Goal: Transaction & Acquisition: Purchase product/service

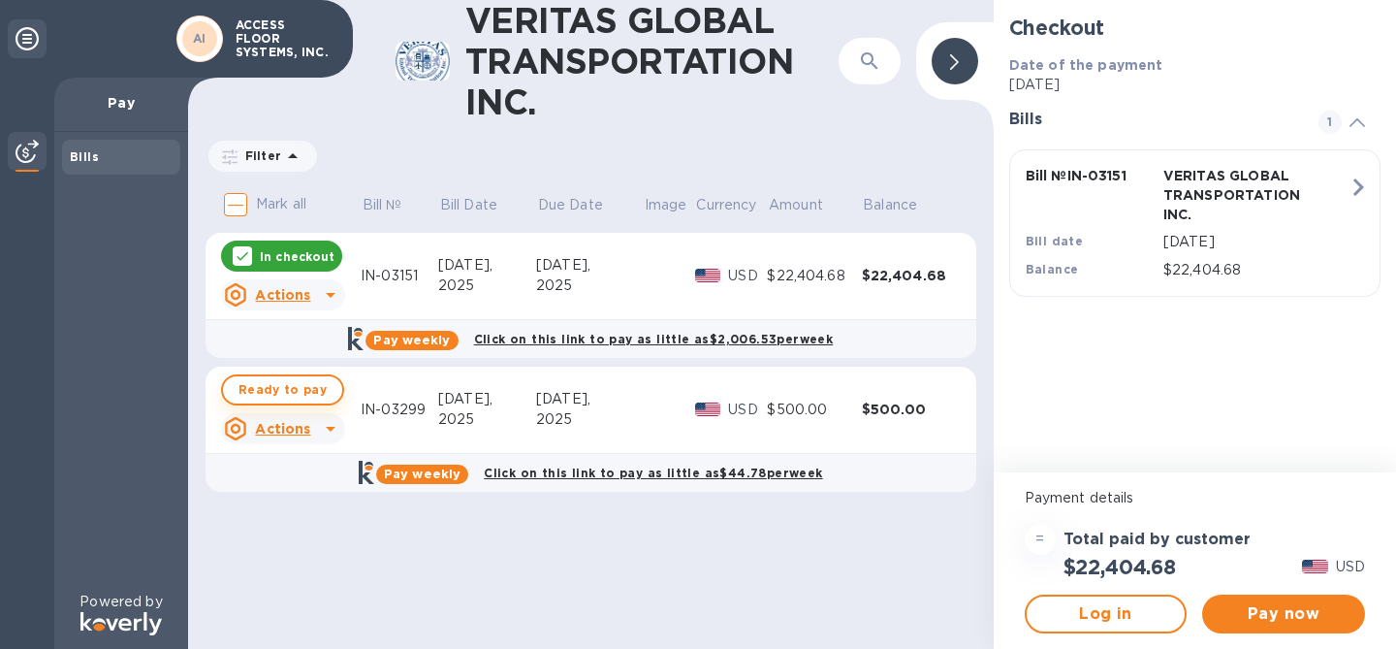
click at [313, 393] on span "Ready to pay" at bounding box center [282, 389] width 88 height 23
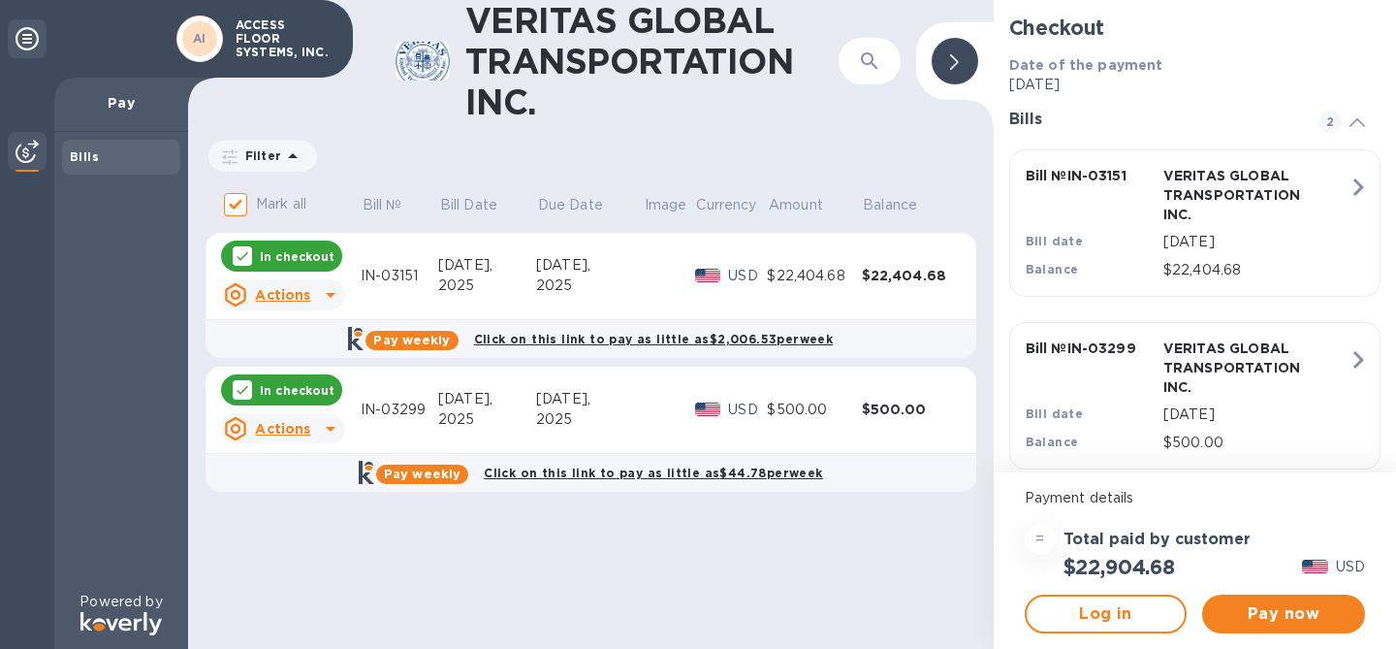
scroll to position [22, 0]
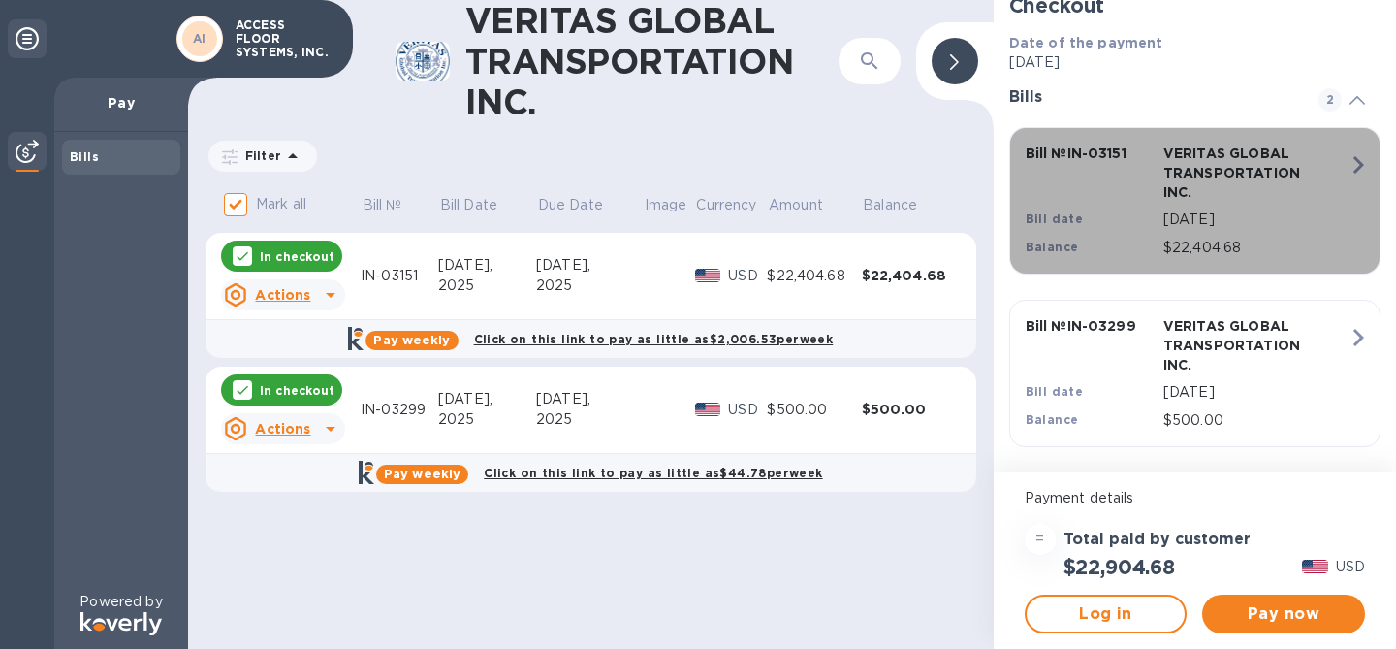
click at [1354, 168] on icon "button" at bounding box center [1358, 164] width 35 height 35
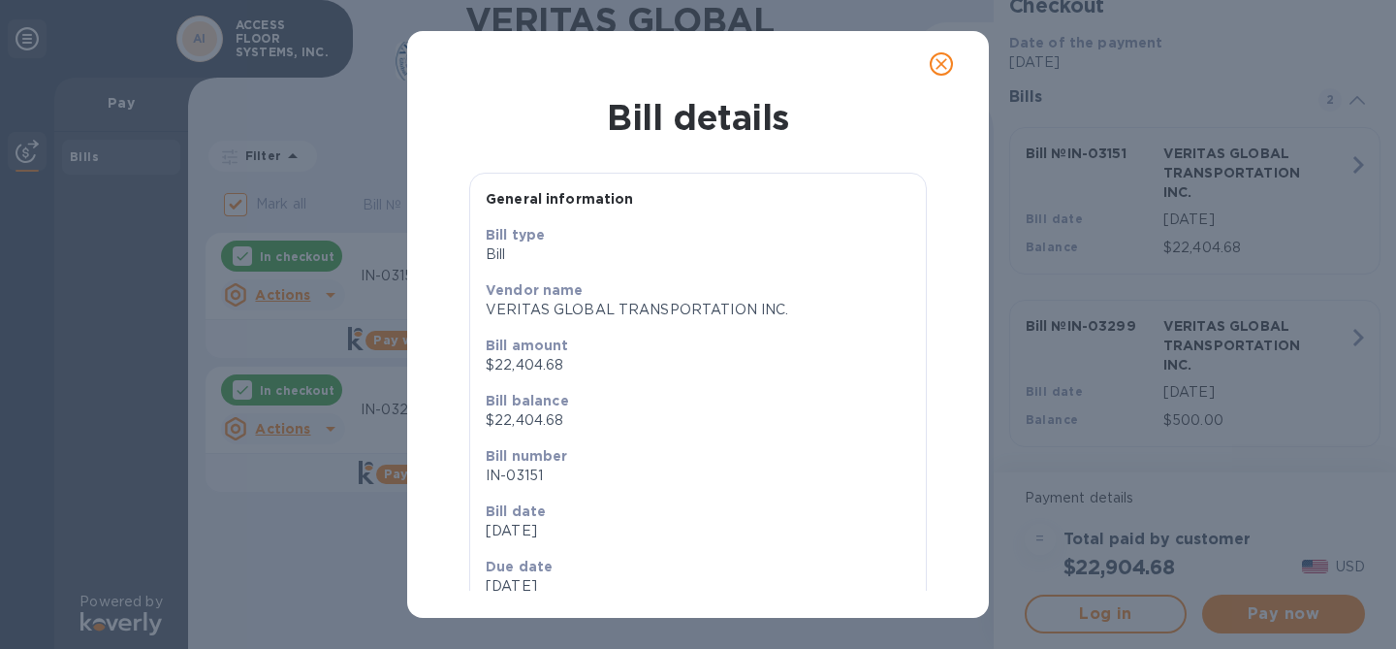
click at [938, 54] on icon "close" at bounding box center [941, 63] width 19 height 19
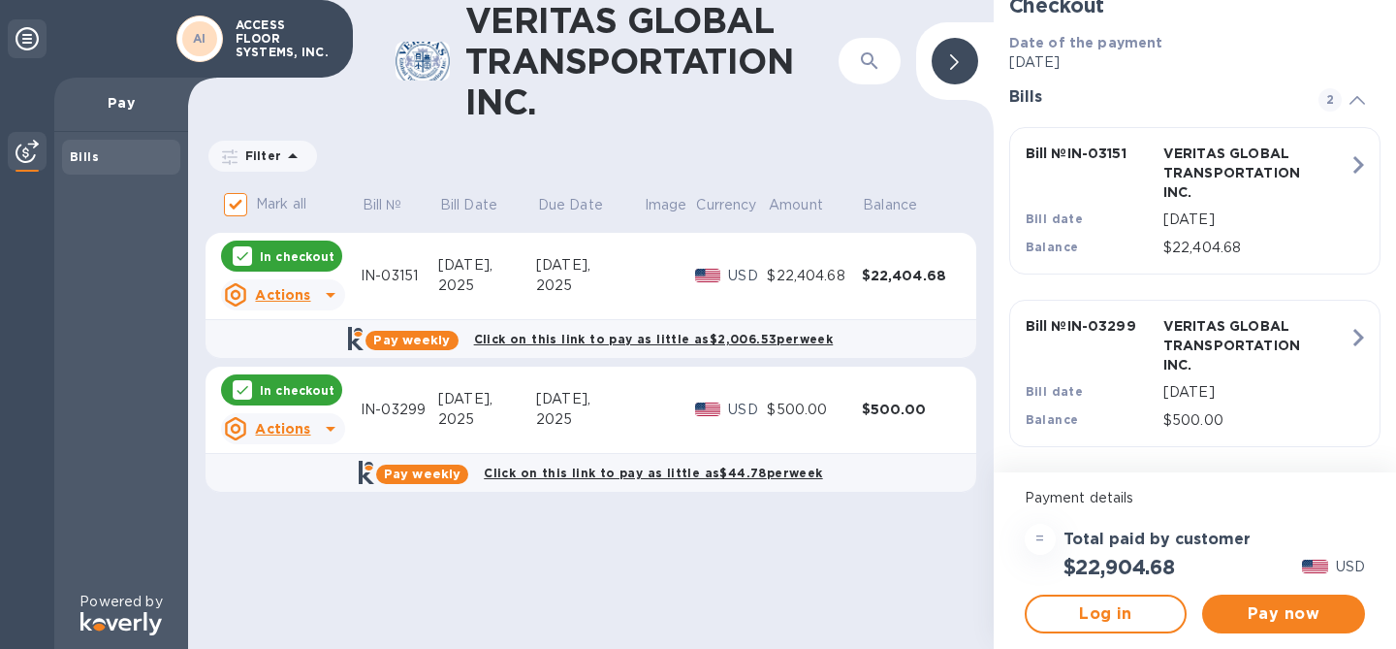
click at [1038, 543] on div "=" at bounding box center [1040, 538] width 31 height 31
click at [288, 245] on div "In checkout" at bounding box center [281, 255] width 121 height 31
checkbox input "false"
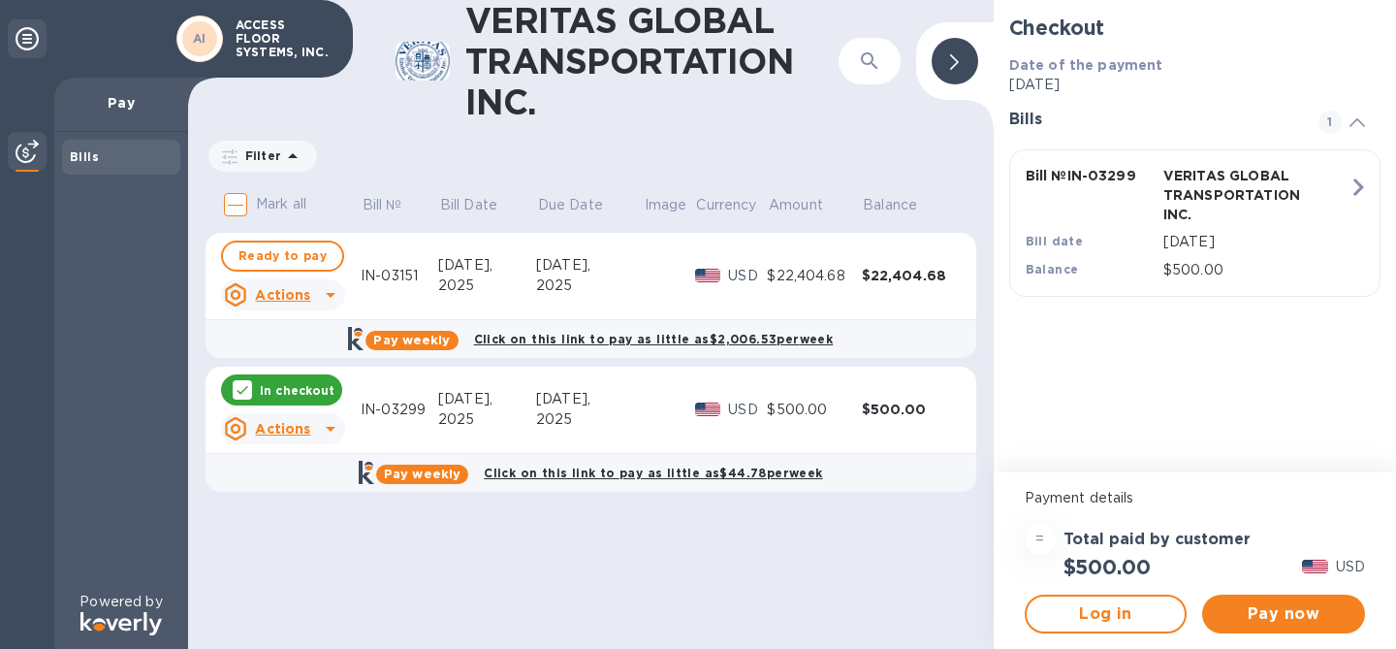
scroll to position [0, 0]
click at [1255, 605] on span "Pay now" at bounding box center [1284, 613] width 132 height 23
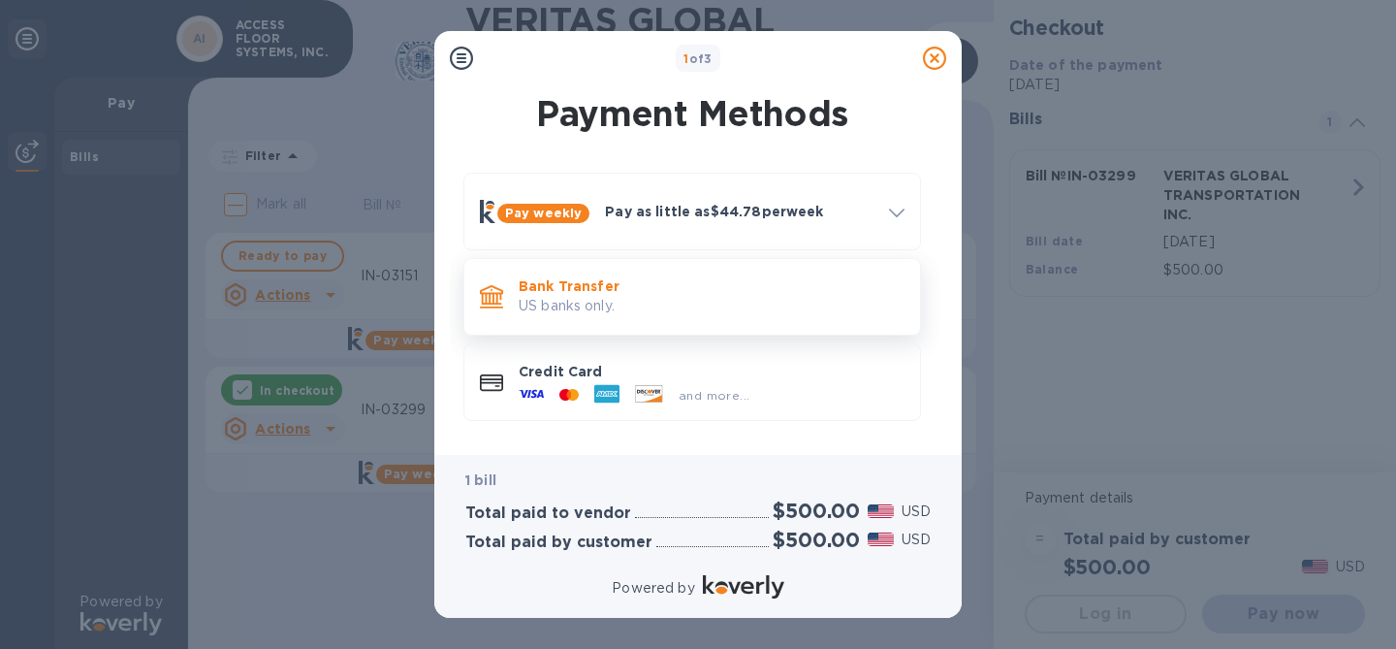
click at [760, 294] on p "Bank Transfer" at bounding box center [712, 285] width 386 height 19
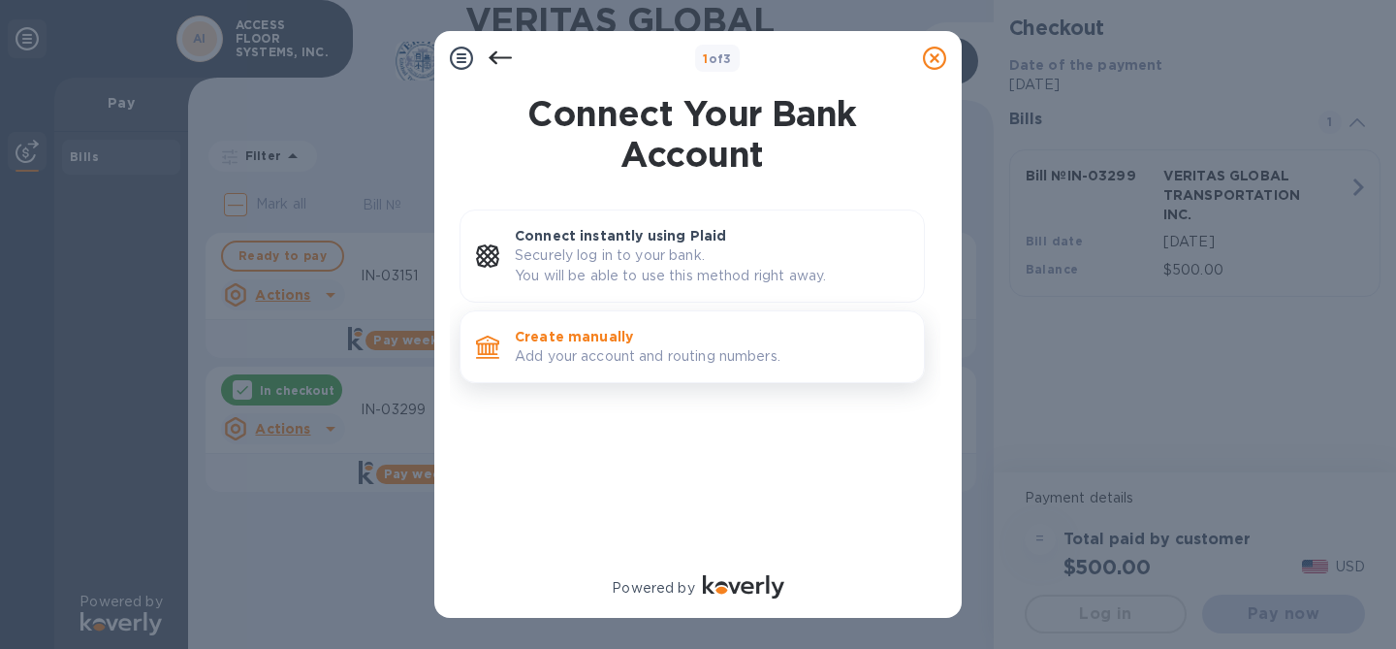
click at [738, 363] on p "Add your account and routing numbers." at bounding box center [712, 356] width 394 height 20
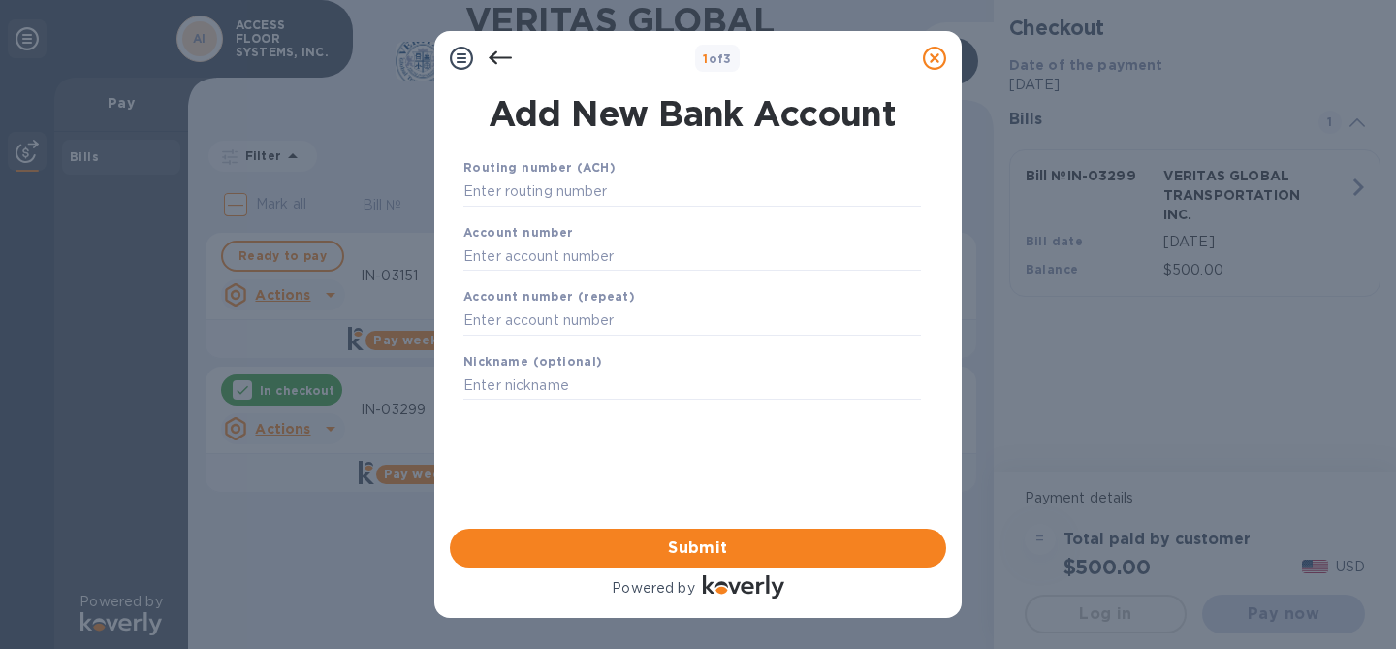
click at [504, 64] on icon at bounding box center [500, 58] width 23 height 23
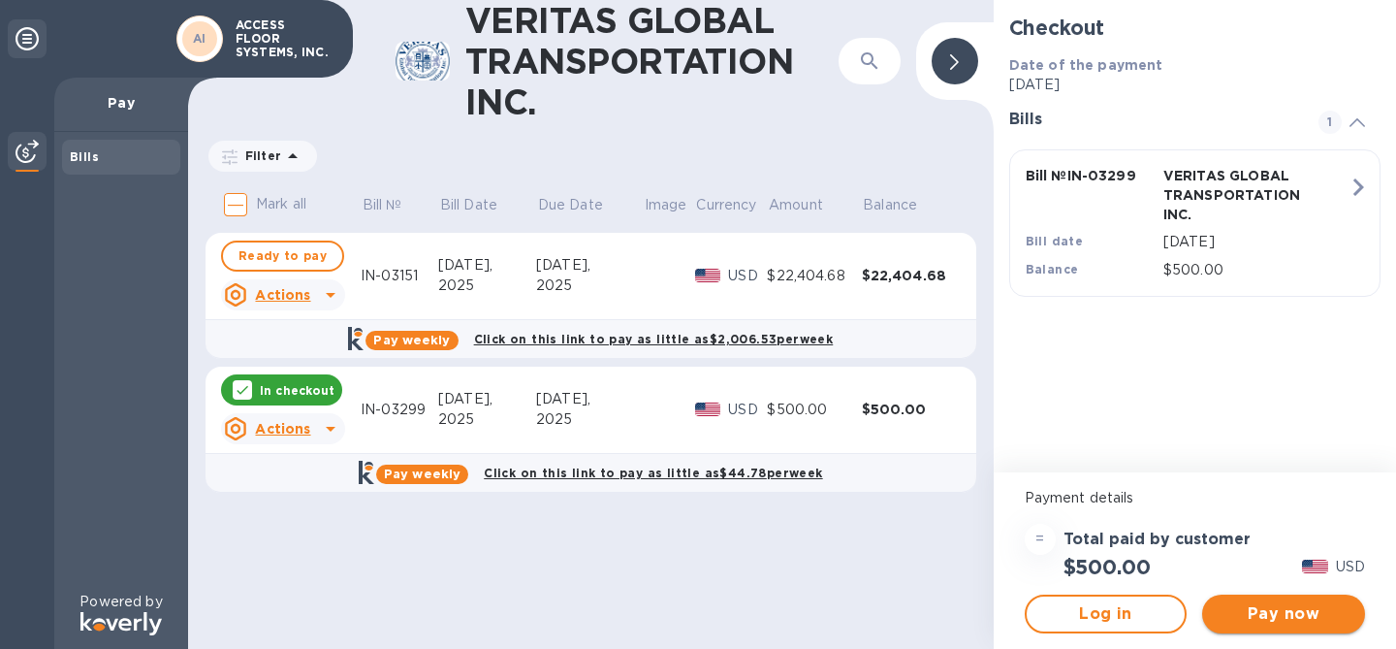
click at [1251, 610] on span "Pay now" at bounding box center [1284, 613] width 132 height 23
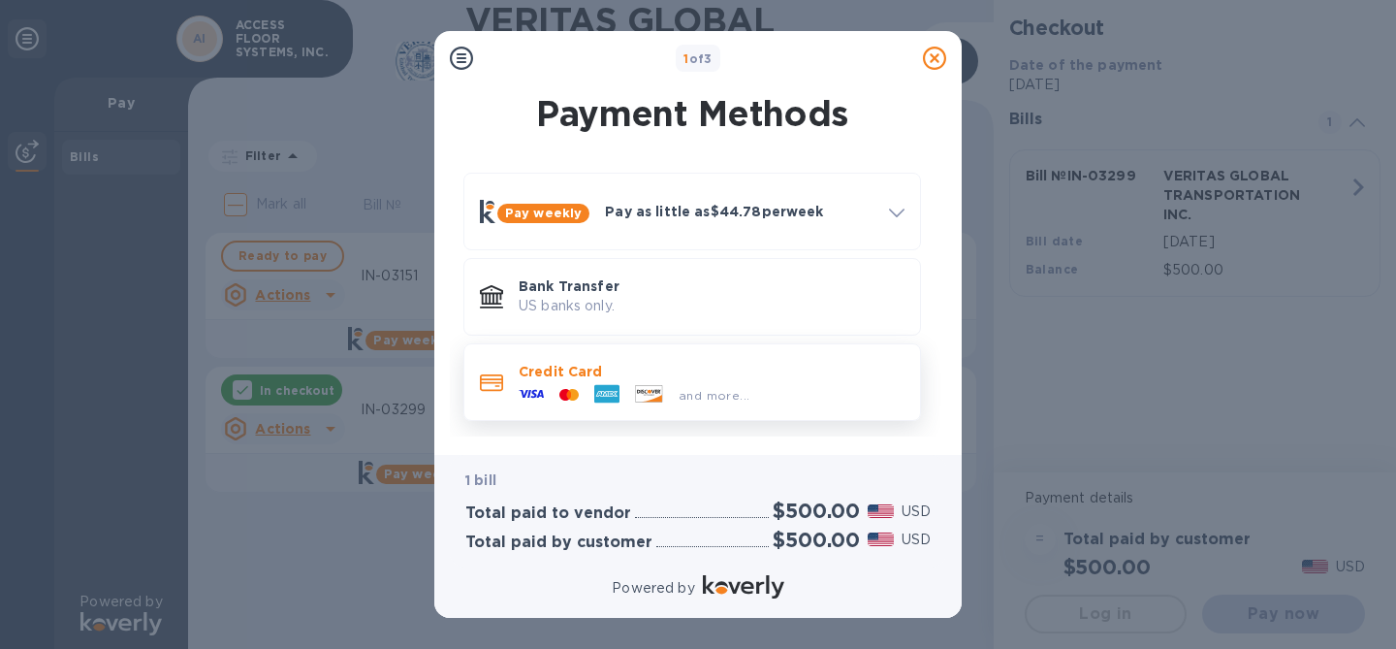
click at [714, 385] on div "and more..." at bounding box center [714, 395] width 86 height 20
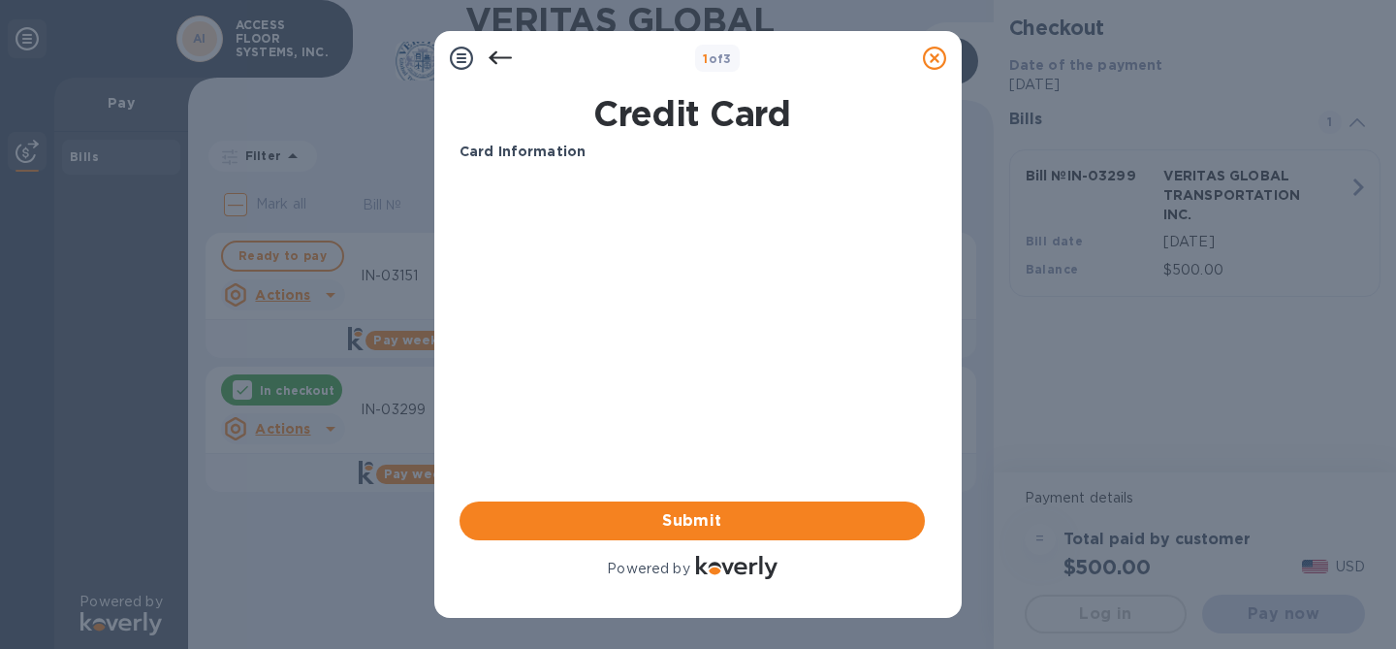
click at [491, 60] on icon at bounding box center [500, 58] width 23 height 14
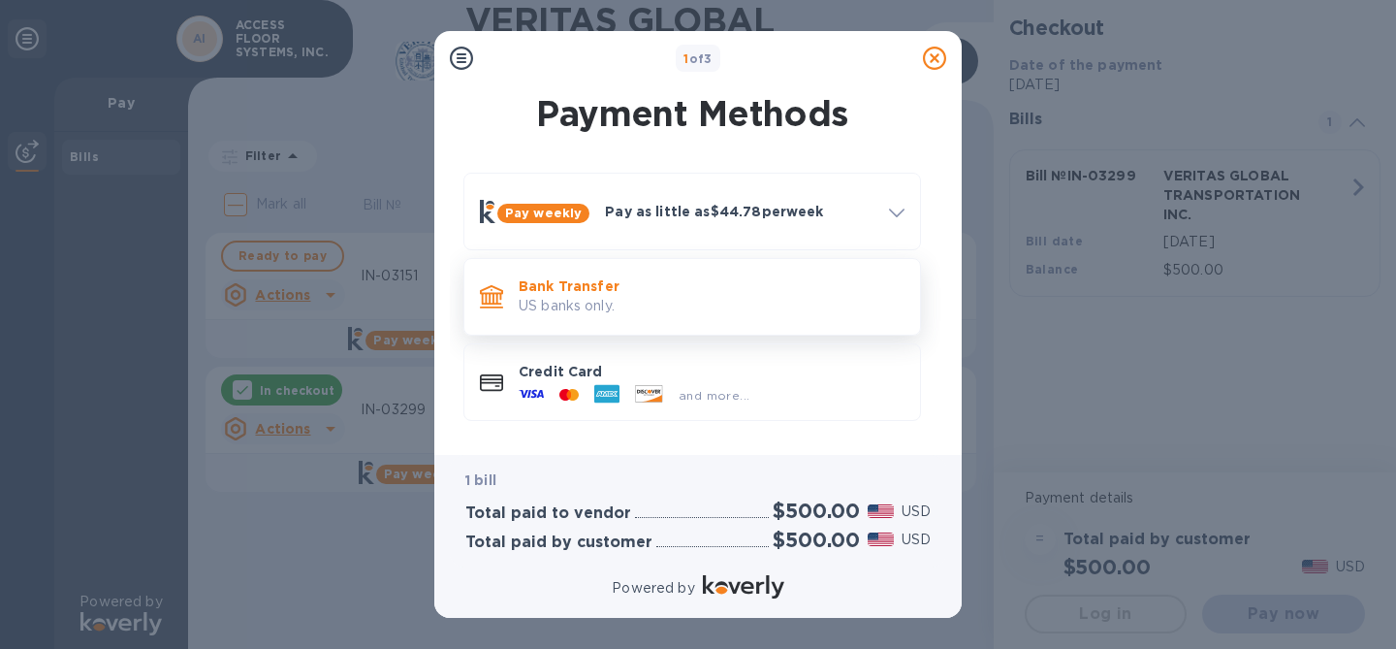
click at [676, 301] on p "US banks only." at bounding box center [712, 306] width 386 height 20
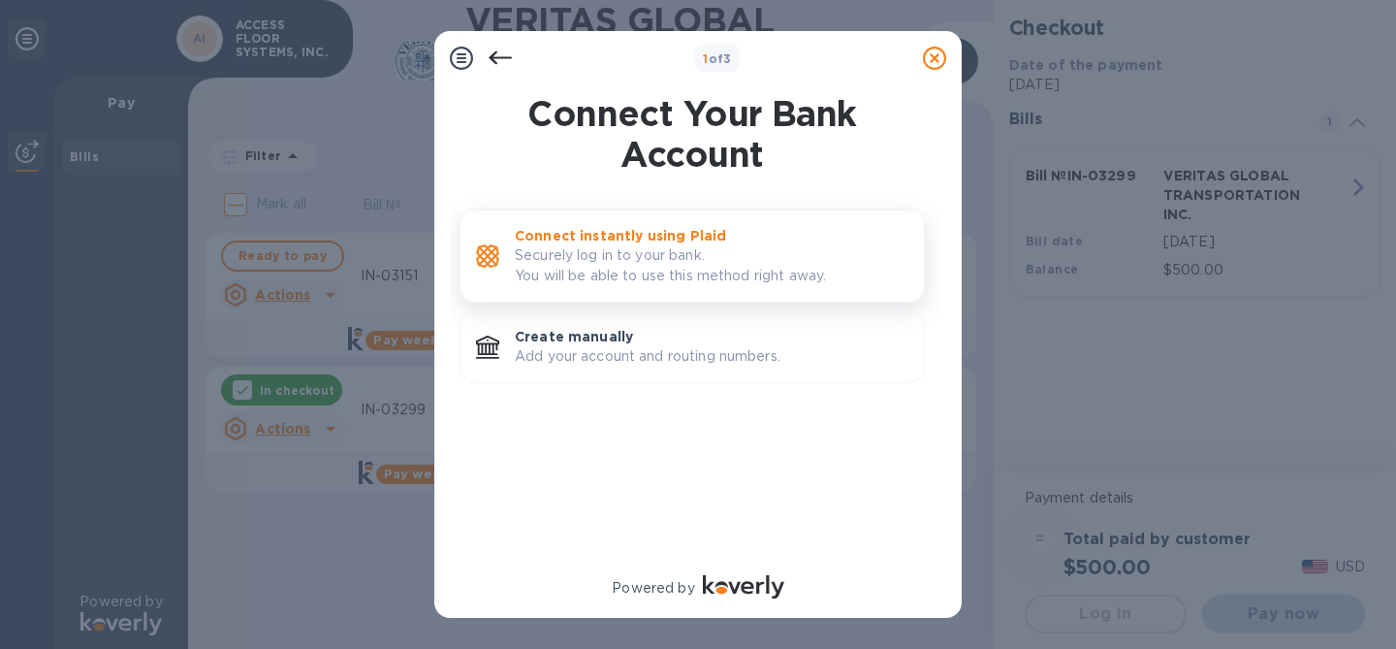
click at [684, 296] on div "Connect instantly using Plaid Securely log in to your bank. You will be able to…" at bounding box center [691, 255] width 465 height 93
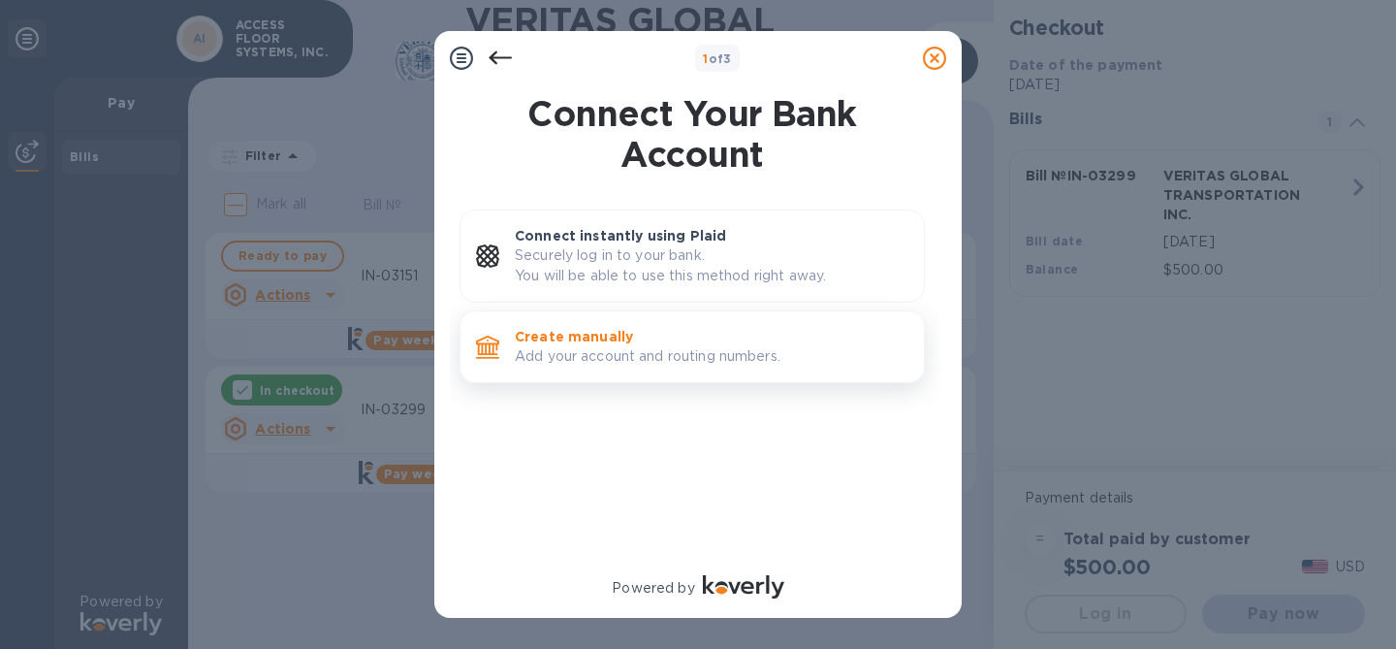
click at [776, 356] on p "Add your account and routing numbers." at bounding box center [712, 356] width 394 height 20
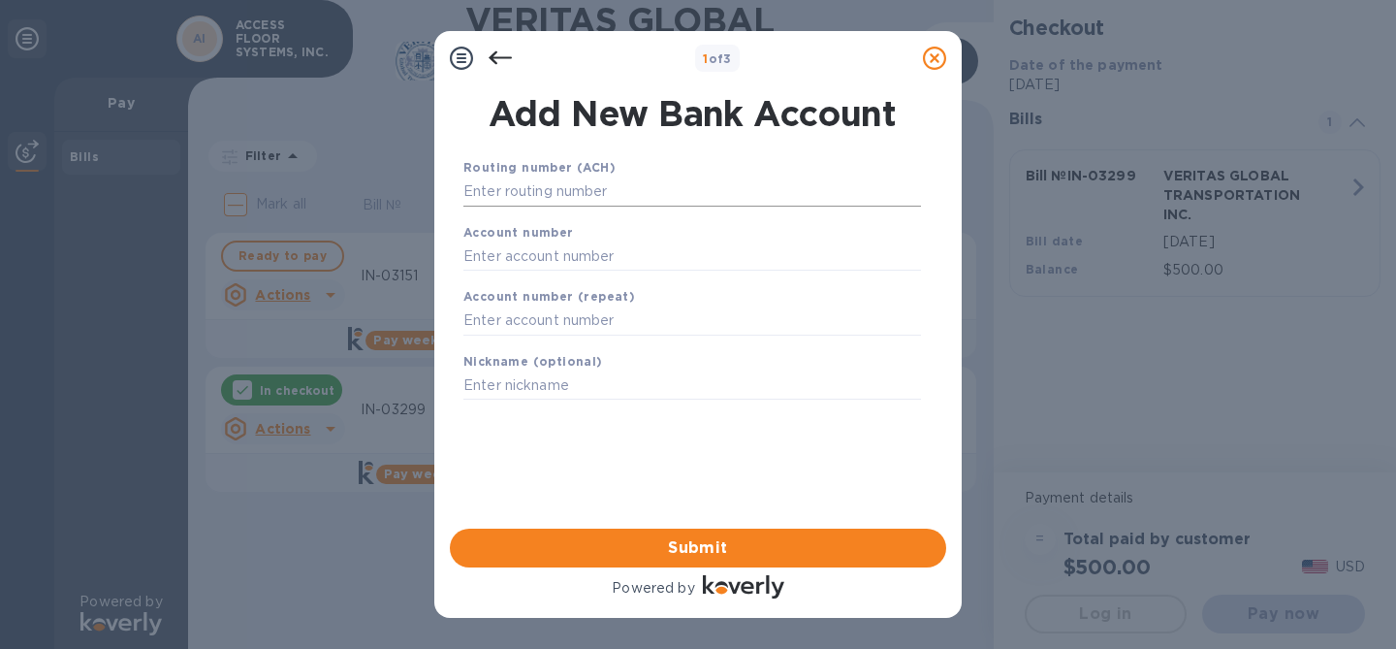
click at [583, 196] on input "text" at bounding box center [692, 191] width 458 height 29
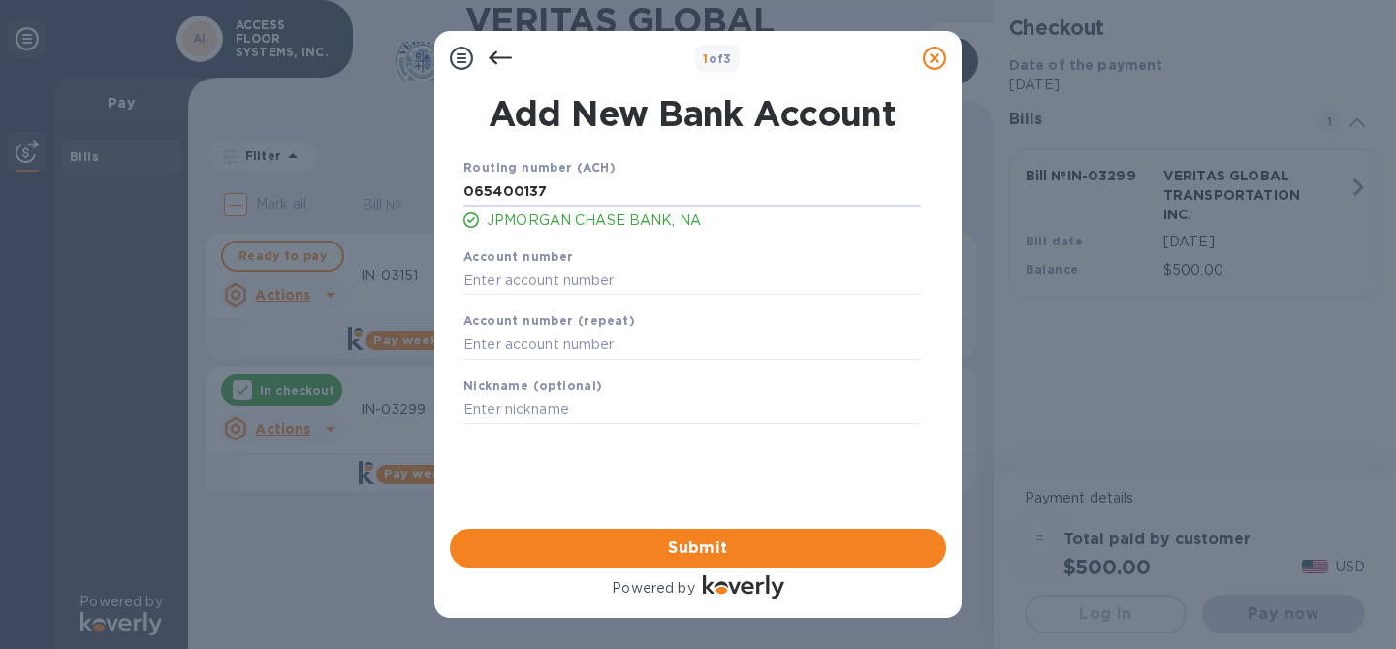
type input "065400137"
click at [574, 298] on div "Account number" at bounding box center [692, 270] width 473 height 65
click at [570, 272] on input "text" at bounding box center [692, 280] width 458 height 29
type input "626337003"
click at [558, 340] on input "text" at bounding box center [692, 345] width 458 height 29
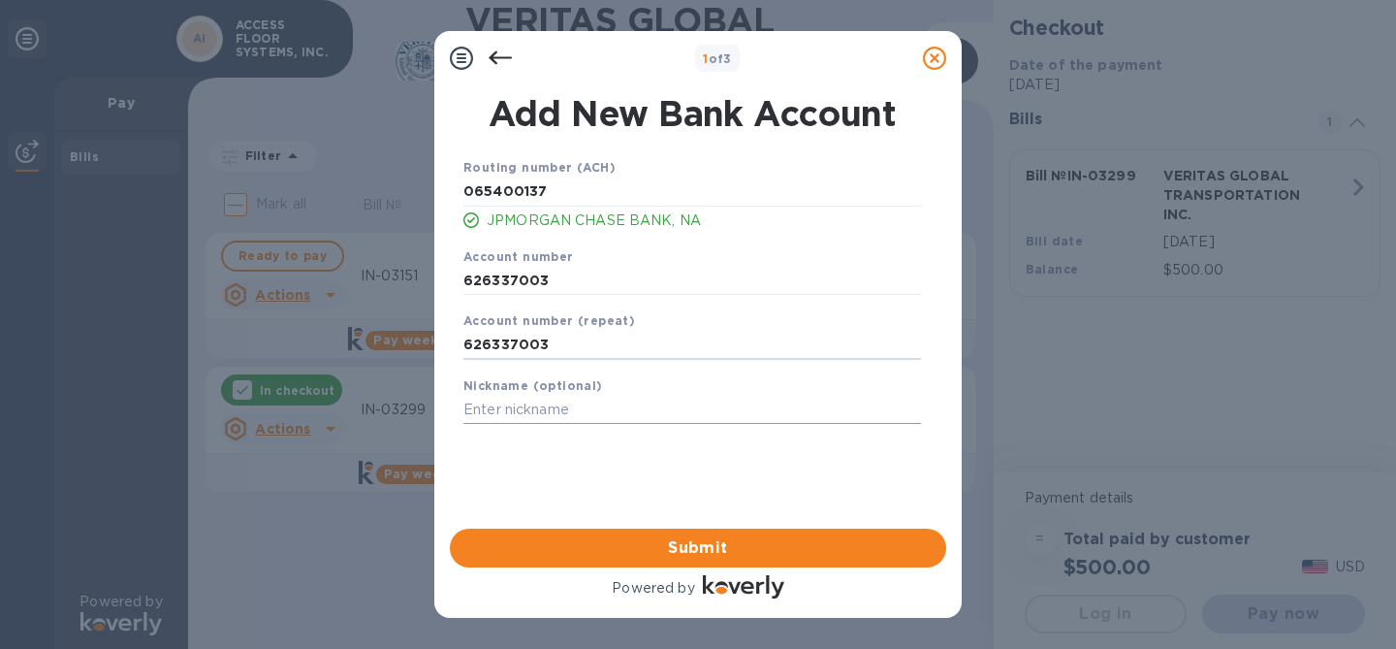
type input "626337003"
click at [636, 421] on input "text" at bounding box center [692, 410] width 458 height 29
click at [678, 550] on span "Submit" at bounding box center [697, 547] width 465 height 23
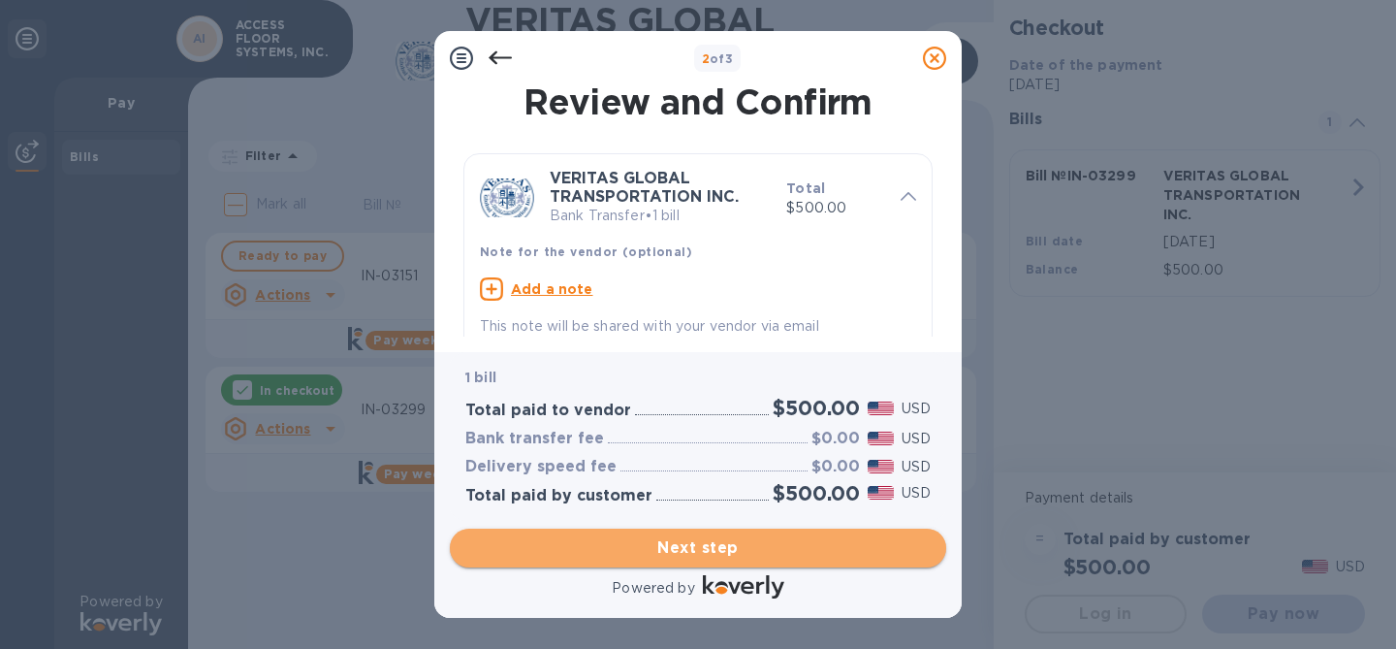
click at [678, 550] on span "Next step" at bounding box center [697, 547] width 465 height 23
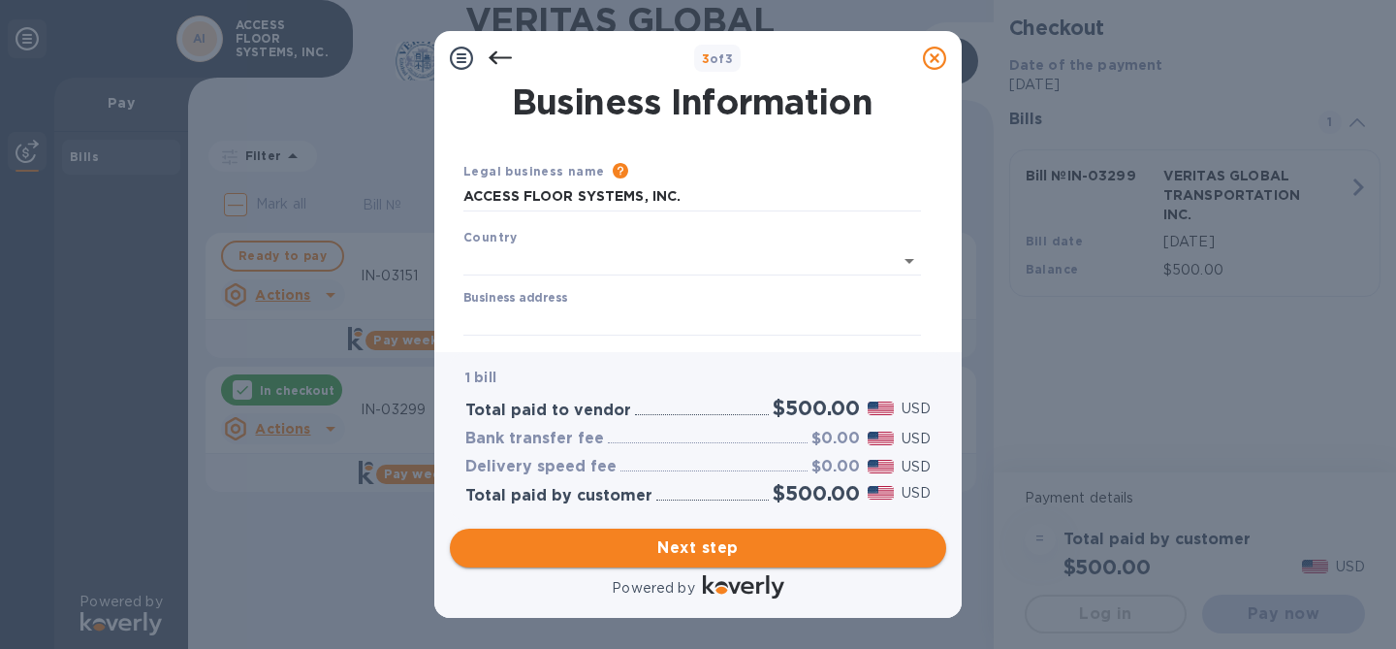
type input "[GEOGRAPHIC_DATA]"
click at [544, 314] on input "Business address" at bounding box center [692, 316] width 458 height 29
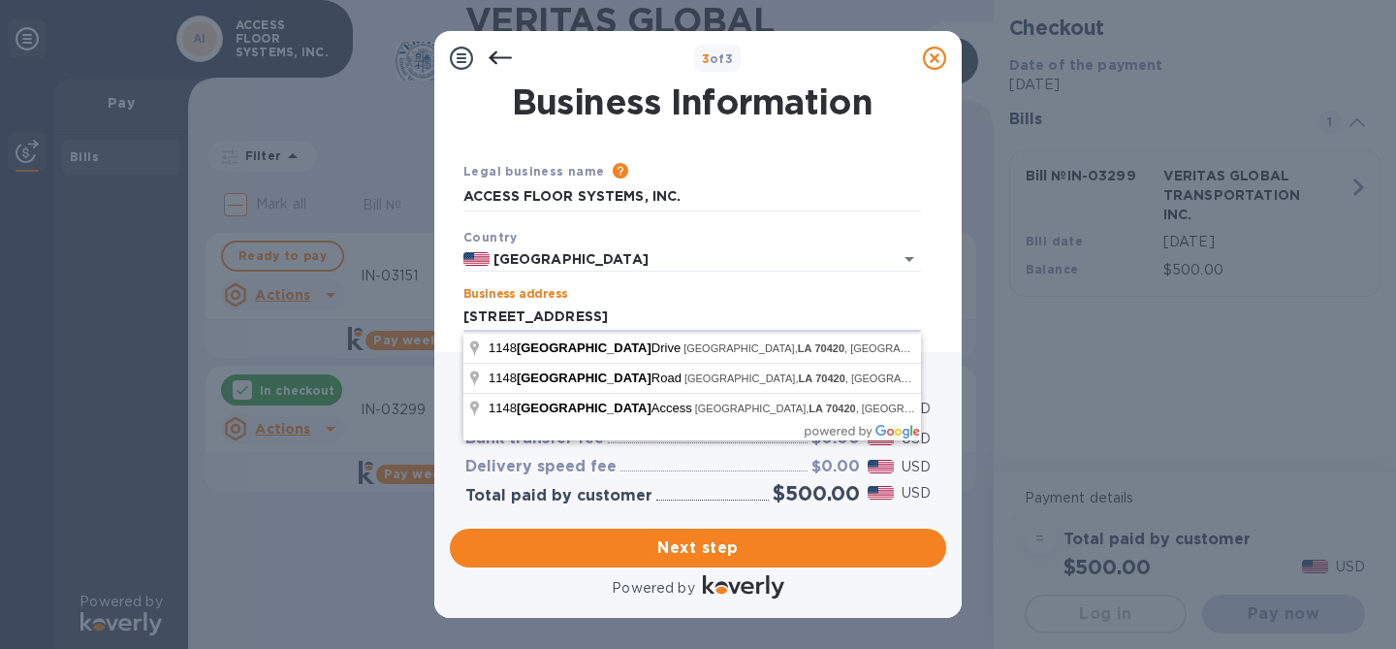
type input "[STREET_ADDRESS]"
click at [767, 133] on div "Legal business name Please provide the legal name that appears on your SS-4 for…" at bounding box center [692, 367] width 473 height 483
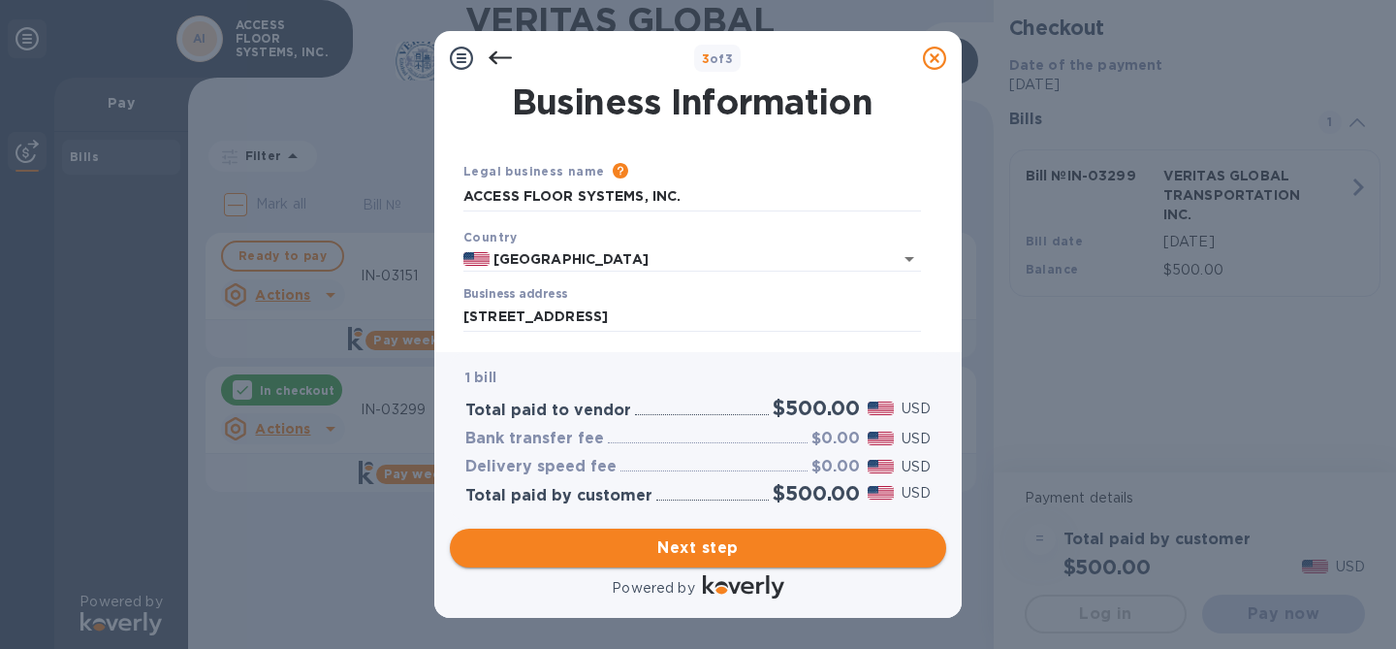
click at [615, 561] on button "Next step" at bounding box center [698, 547] width 496 height 39
click at [700, 544] on span "Next step" at bounding box center [697, 547] width 465 height 23
click at [917, 251] on icon "Open" at bounding box center [909, 258] width 23 height 23
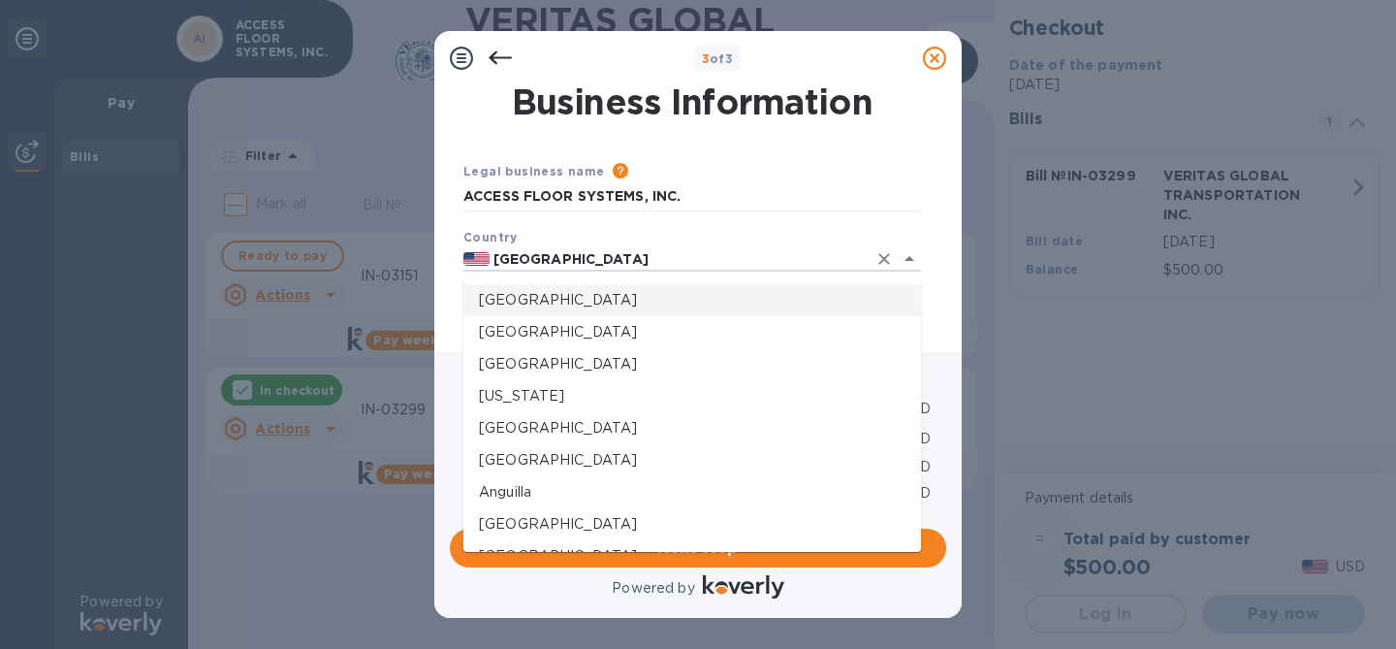
click at [554, 309] on p "[GEOGRAPHIC_DATA]" at bounding box center [692, 300] width 427 height 20
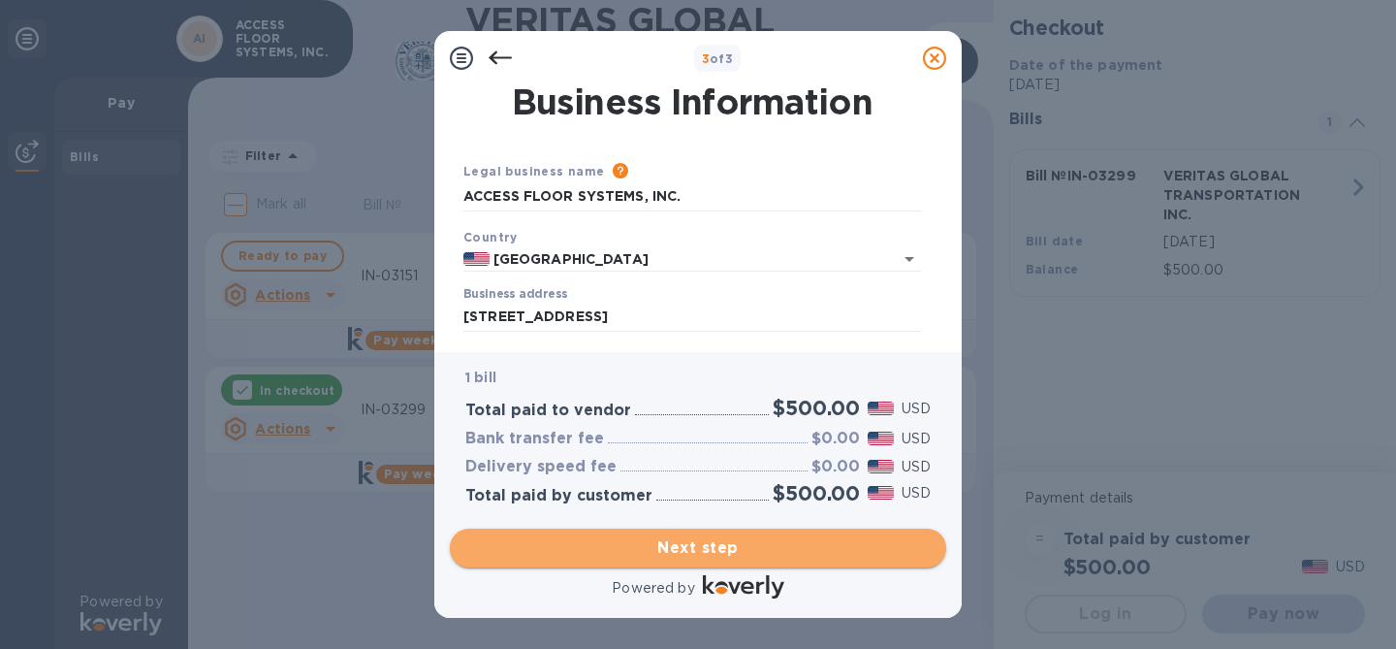
click at [690, 542] on span "Next step" at bounding box center [697, 547] width 465 height 23
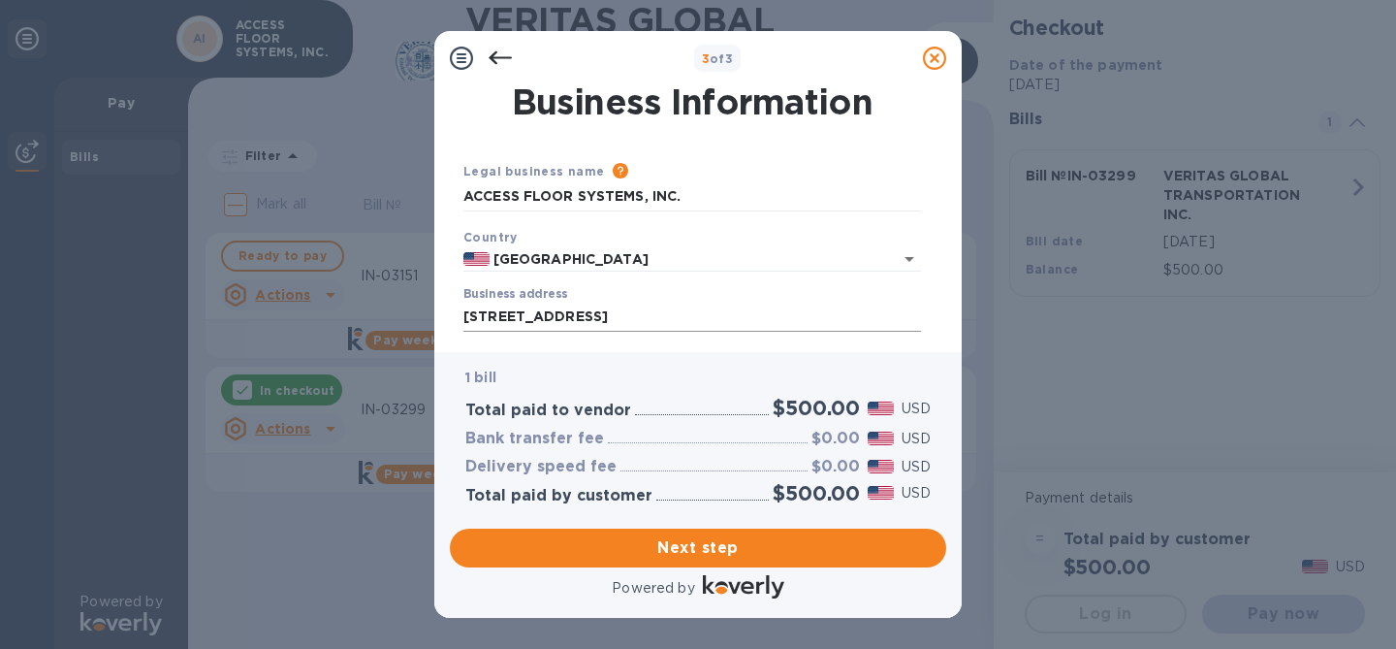
click at [736, 328] on input "[STREET_ADDRESS]" at bounding box center [692, 316] width 458 height 29
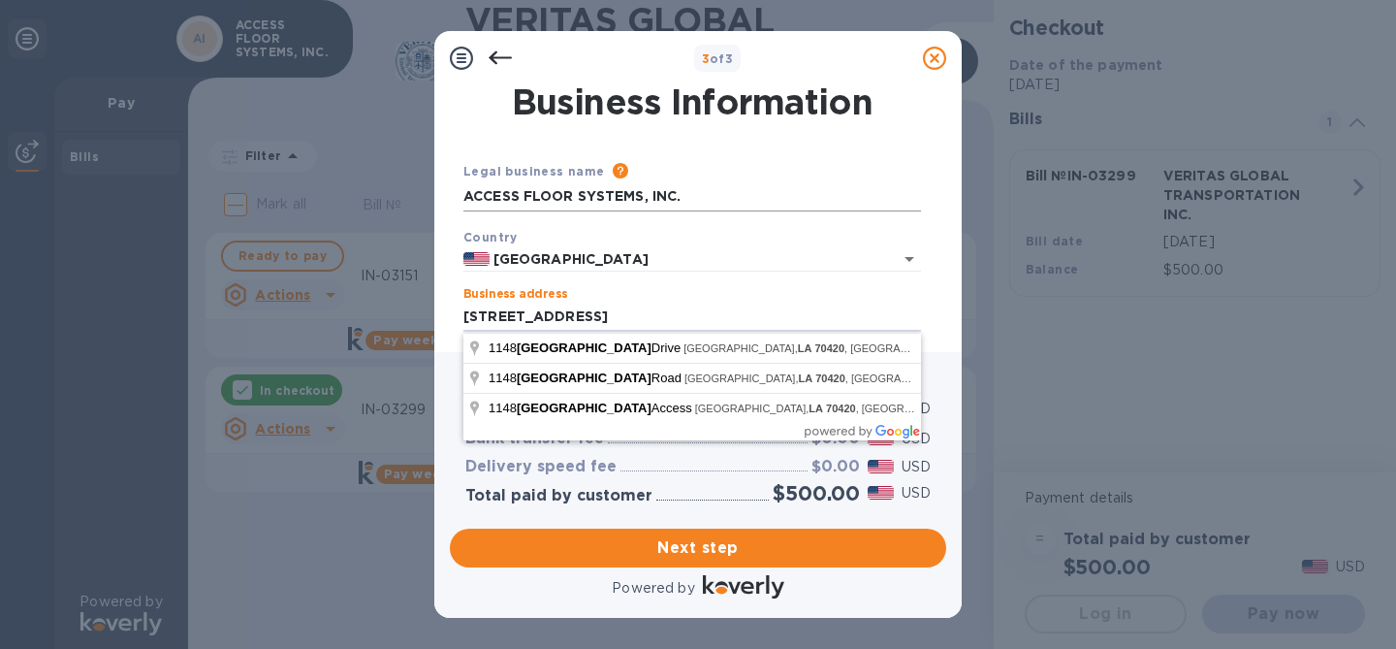
click at [723, 202] on input "ACCESS FLOOR SYSTEMS, INC." at bounding box center [692, 196] width 458 height 29
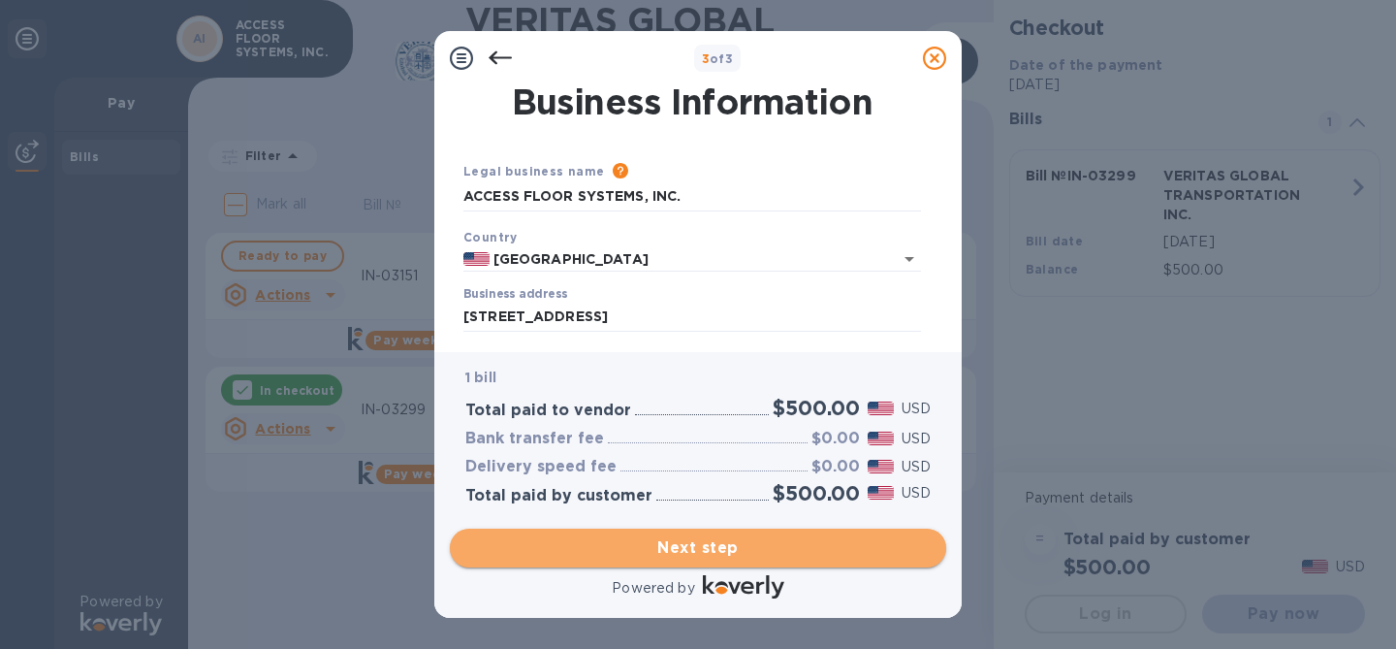
click at [648, 561] on button "Next step" at bounding box center [698, 547] width 496 height 39
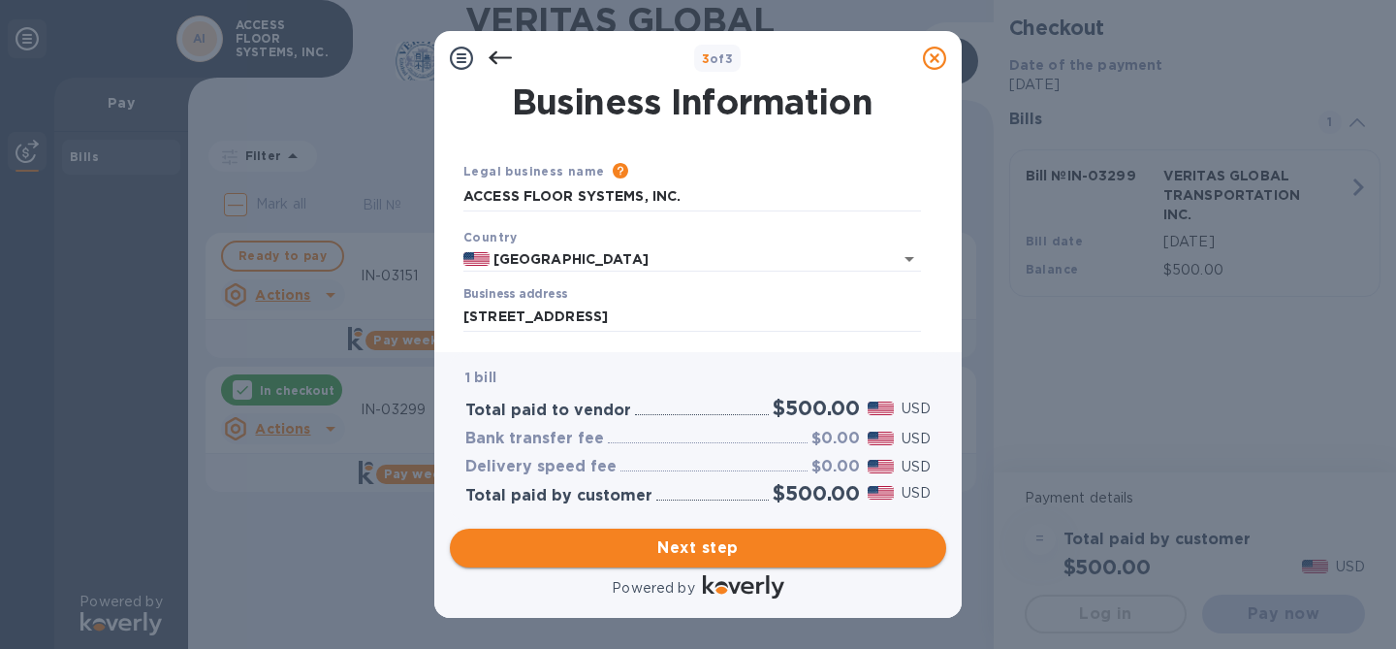
click at [659, 558] on span "Next step" at bounding box center [697, 547] width 465 height 23
click at [577, 190] on input "ACCESS FLOOR SYSTEMS, INC." at bounding box center [692, 196] width 458 height 29
click at [690, 195] on input "ACCESS FLOOR SYSTEMS, INC." at bounding box center [692, 196] width 458 height 29
click at [530, 195] on input "ACCESS FLOOR SYSTEMS, INC." at bounding box center [692, 196] width 458 height 29
click at [525, 195] on input "ACCESS FLOOR SYSTEMS, INC." at bounding box center [692, 196] width 458 height 29
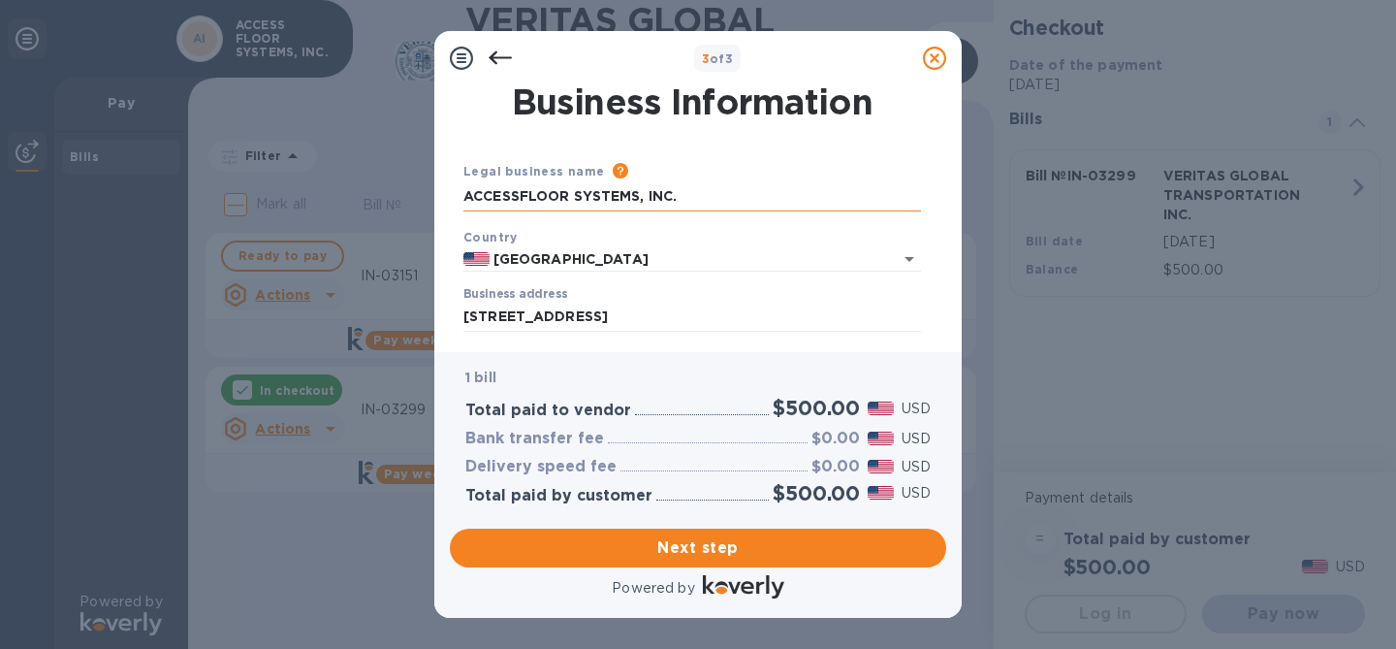
click at [581, 196] on input "ACCESSFLOOR SYSTEMS, INC." at bounding box center [692, 196] width 458 height 29
click at [578, 196] on input "ACCESSFLOOR SYSTEMS, INC." at bounding box center [692, 196] width 458 height 29
click at [669, 193] on input "ACCESSFLOORSYSTEMS, INC." at bounding box center [692, 196] width 458 height 29
click at [684, 198] on input "ACCESSFLOORSYSTEMS, INC." at bounding box center [692, 196] width 458 height 29
click at [661, 200] on input "ACCESSFLOORSYSTEMS.o" at bounding box center [692, 196] width 458 height 29
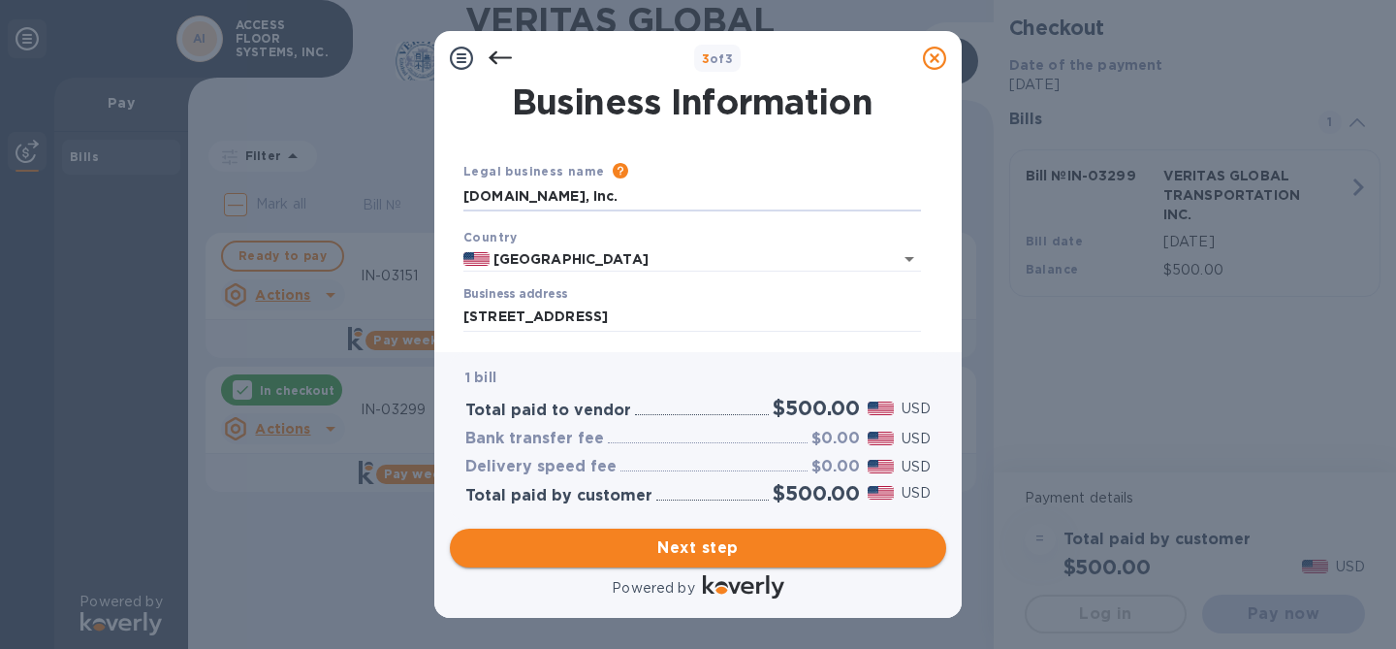
type input "[DOMAIN_NAME], Inc."
click at [643, 542] on span "Next step" at bounding box center [697, 547] width 465 height 23
click at [628, 323] on input "[STREET_ADDRESS]" at bounding box center [692, 316] width 458 height 29
type input "[GEOGRAPHIC_DATA]"
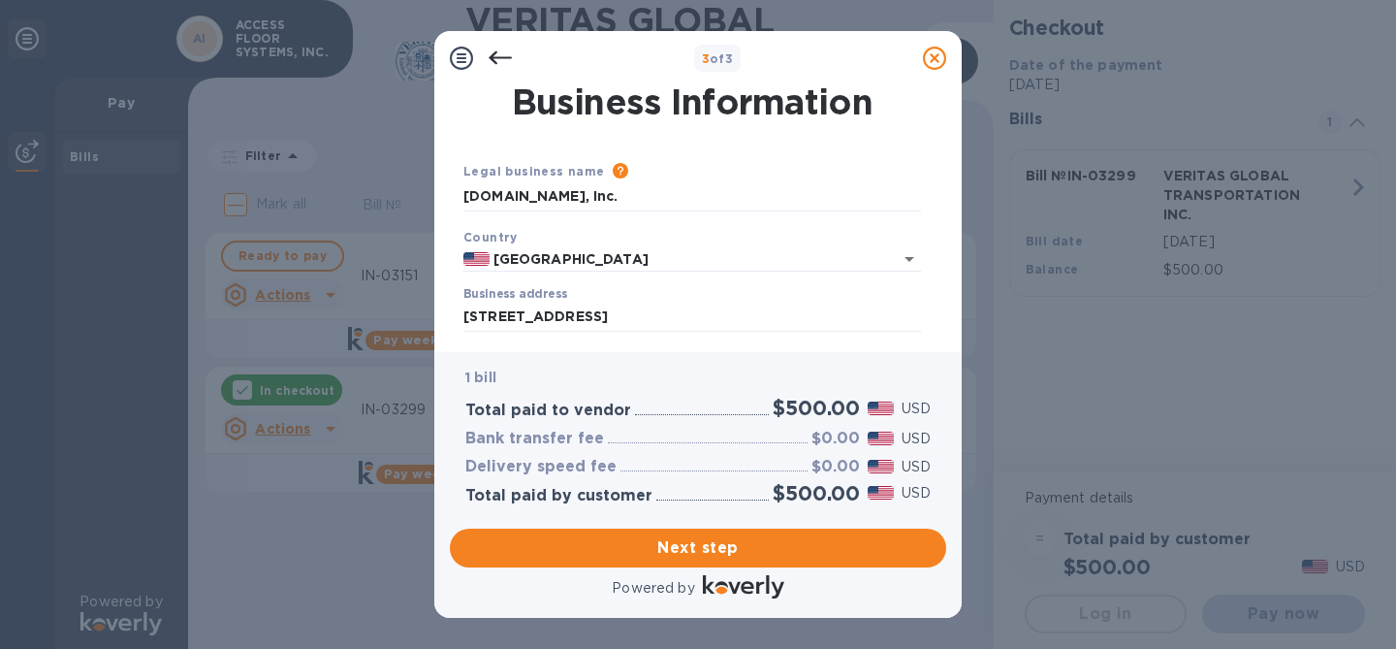
type input "LA"
type input "70420"
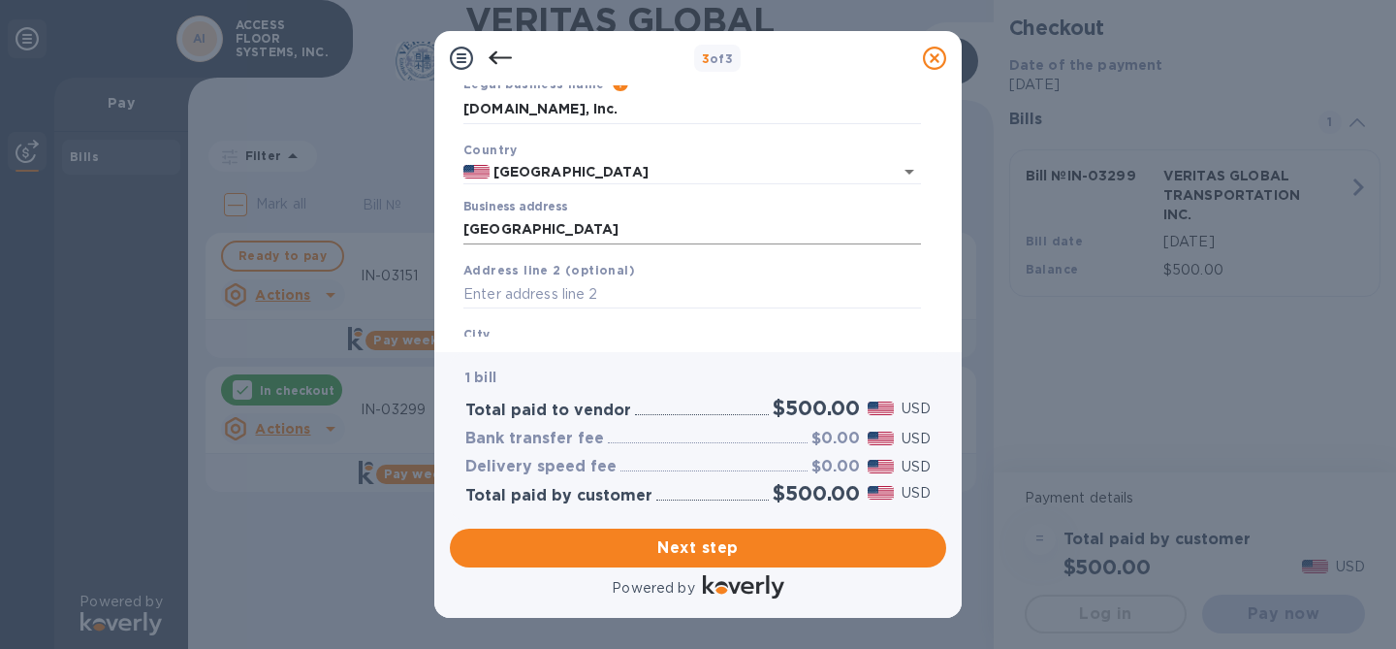
scroll to position [79, 0]
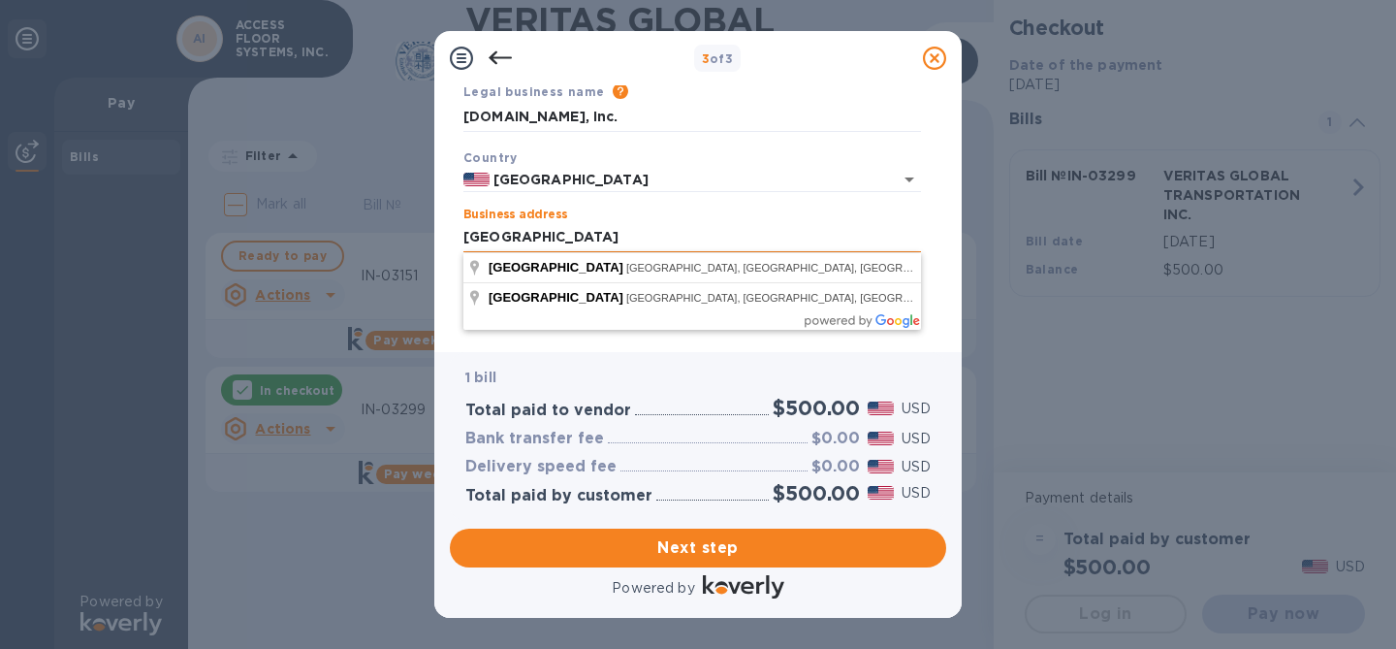
drag, startPoint x: 614, startPoint y: 239, endPoint x: 470, endPoint y: 233, distance: 143.6
click at [470, 233] on input "[GEOGRAPHIC_DATA]" at bounding box center [692, 237] width 458 height 29
type input "A"
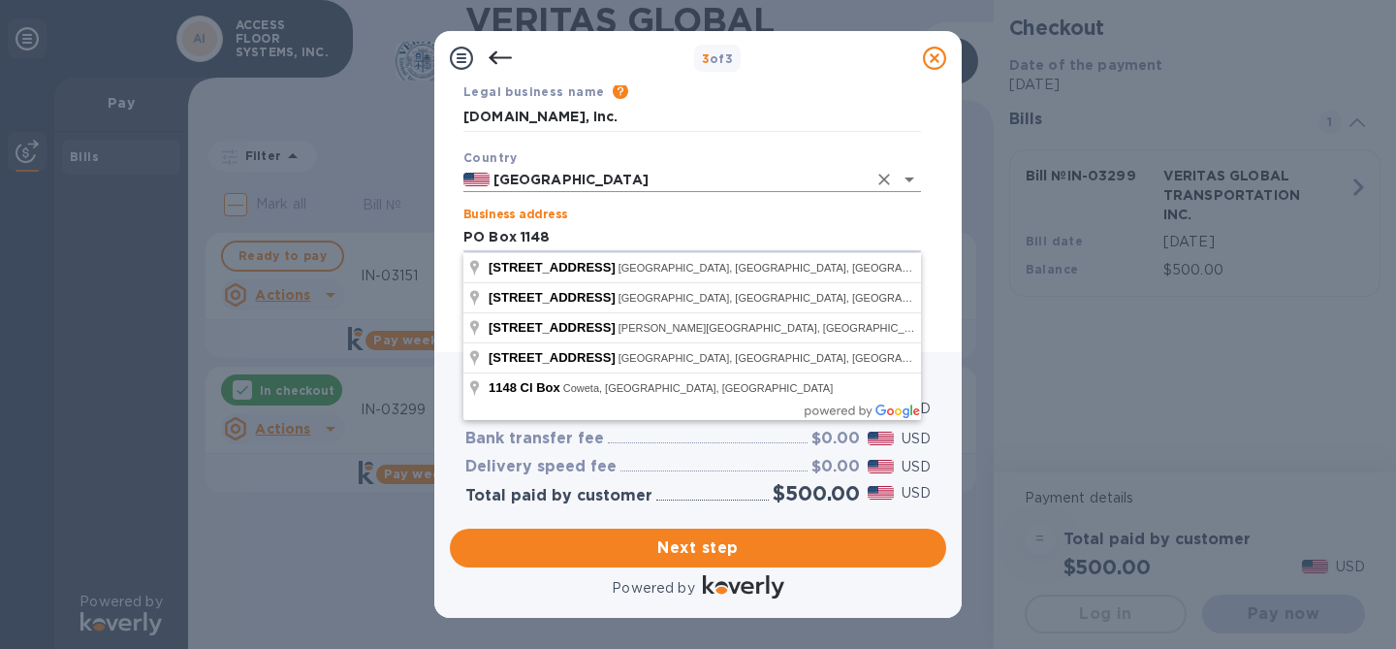
type input "PO Box 1148"
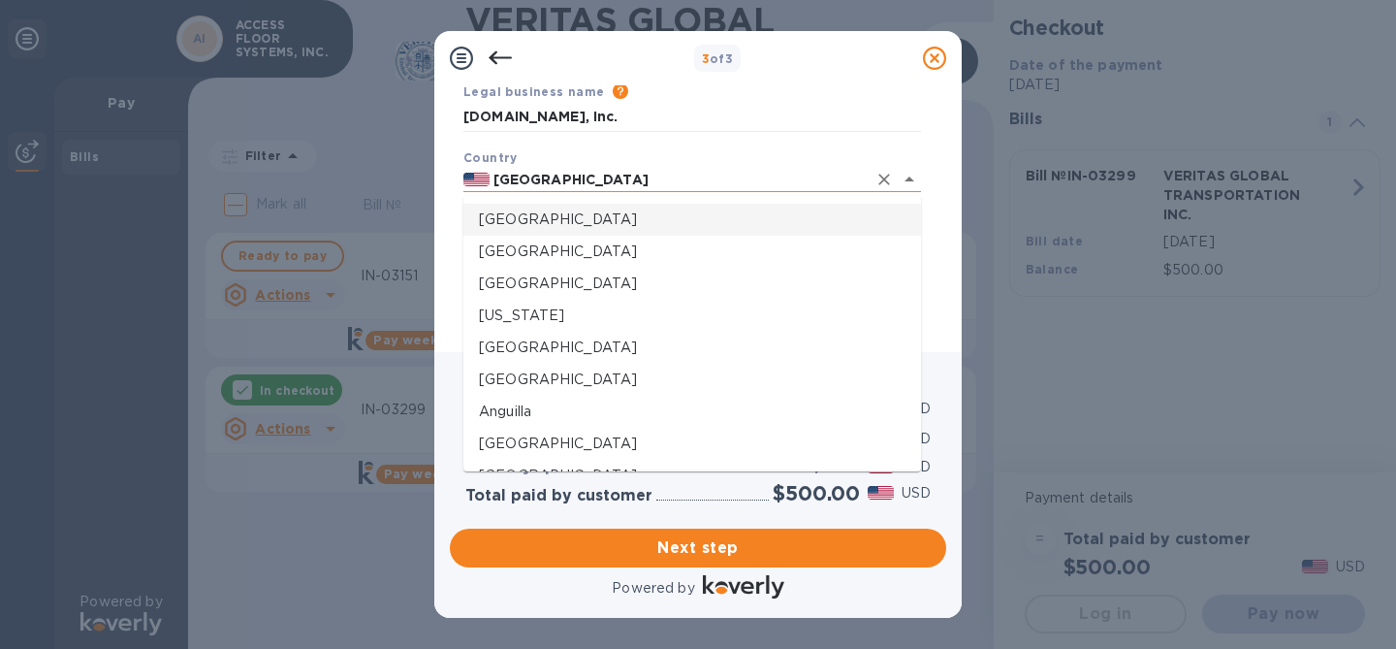
click at [653, 187] on input "[GEOGRAPHIC_DATA]" at bounding box center [678, 180] width 377 height 24
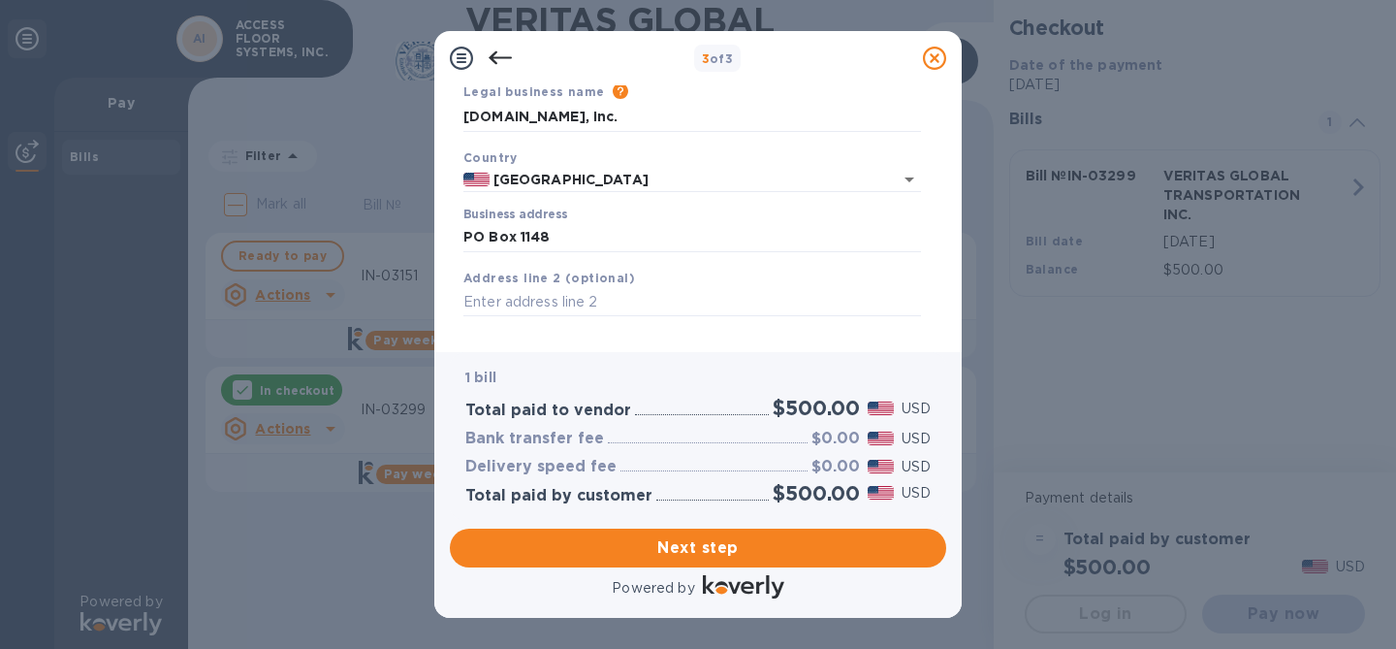
click at [839, 88] on div "Please provide the legal name that appears on your SS-4 form issued by the IRS …" at bounding box center [763, 91] width 316 height 21
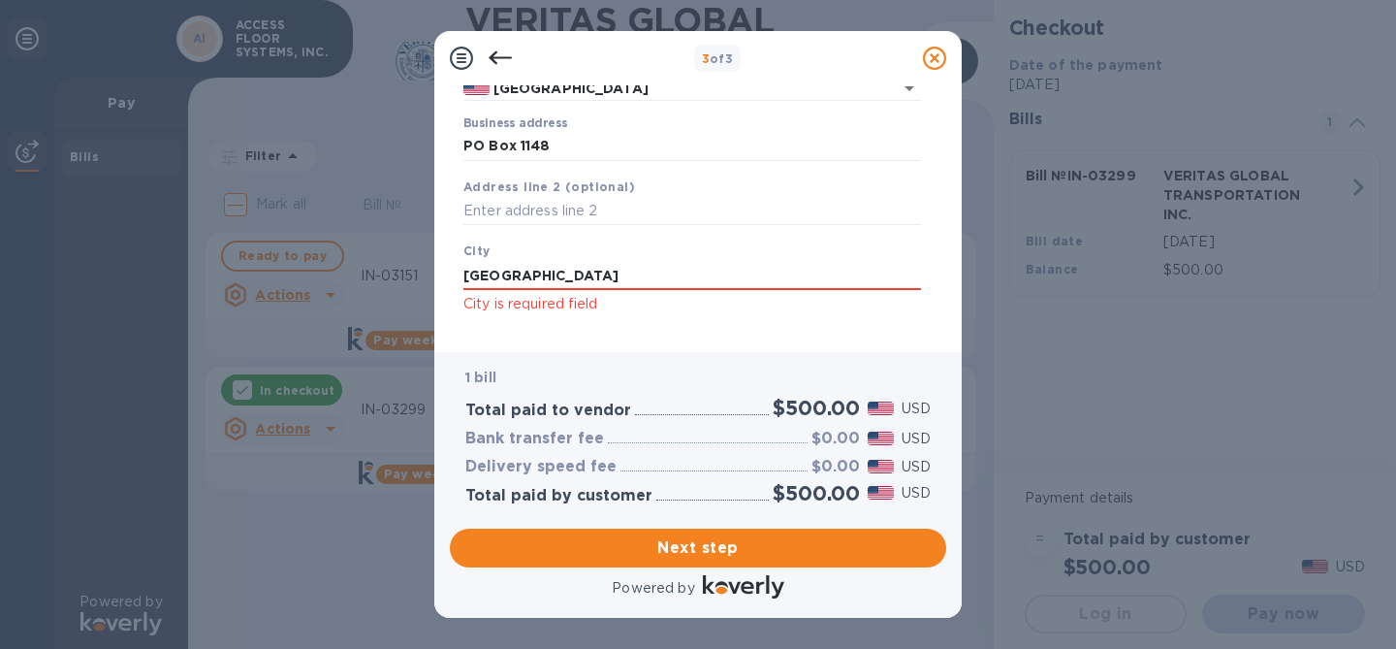
scroll to position [195, 0]
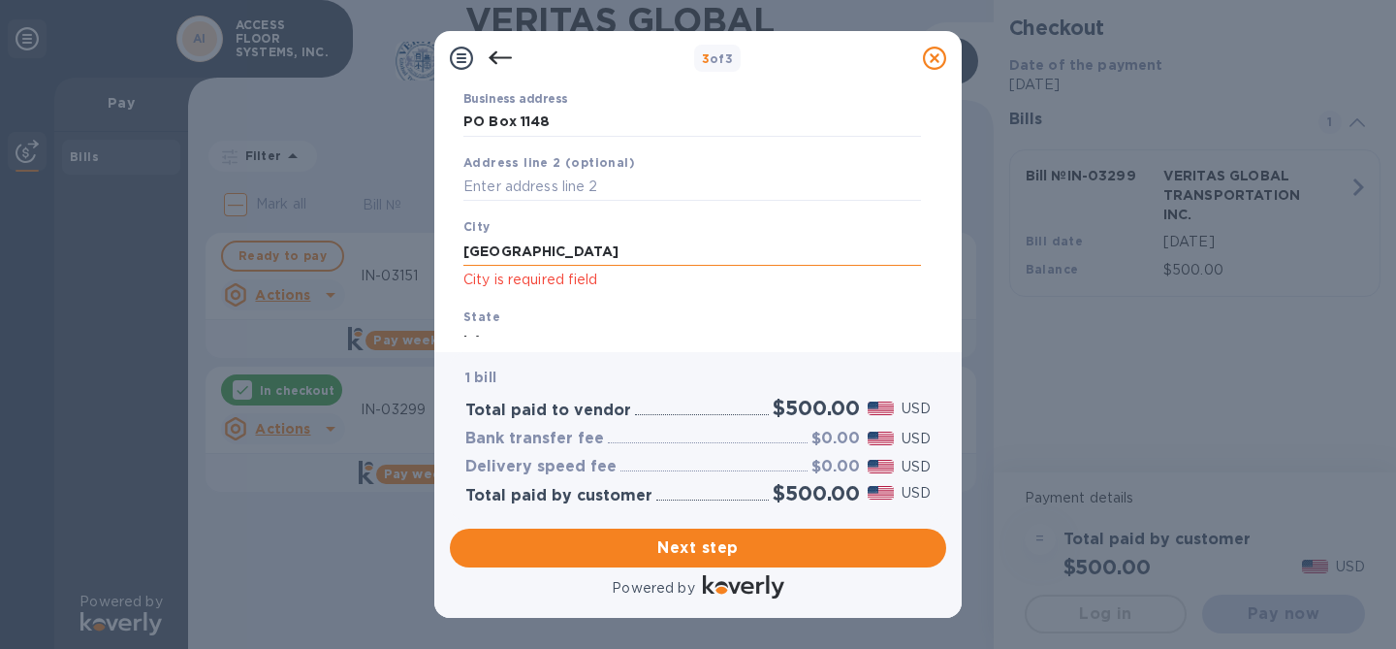
click at [644, 254] on input "[GEOGRAPHIC_DATA]" at bounding box center [692, 251] width 458 height 29
click at [644, 295] on div "City [GEOGRAPHIC_DATA] is required field" at bounding box center [692, 253] width 473 height 90
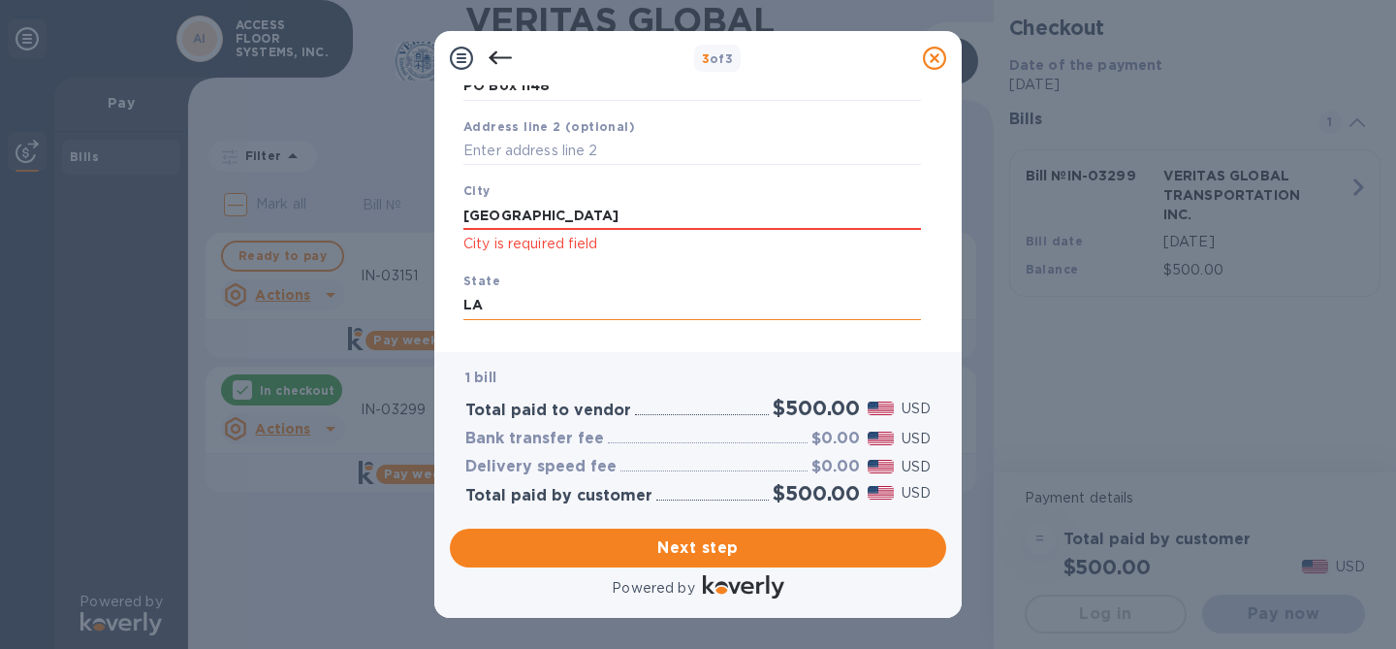
click at [641, 293] on input "LA" at bounding box center [692, 305] width 458 height 29
click at [625, 221] on input "[GEOGRAPHIC_DATA]" at bounding box center [692, 215] width 458 height 29
click at [569, 260] on div "City [GEOGRAPHIC_DATA] is required field" at bounding box center [692, 218] width 473 height 90
click at [567, 214] on input "[GEOGRAPHIC_DATA]" at bounding box center [692, 215] width 458 height 29
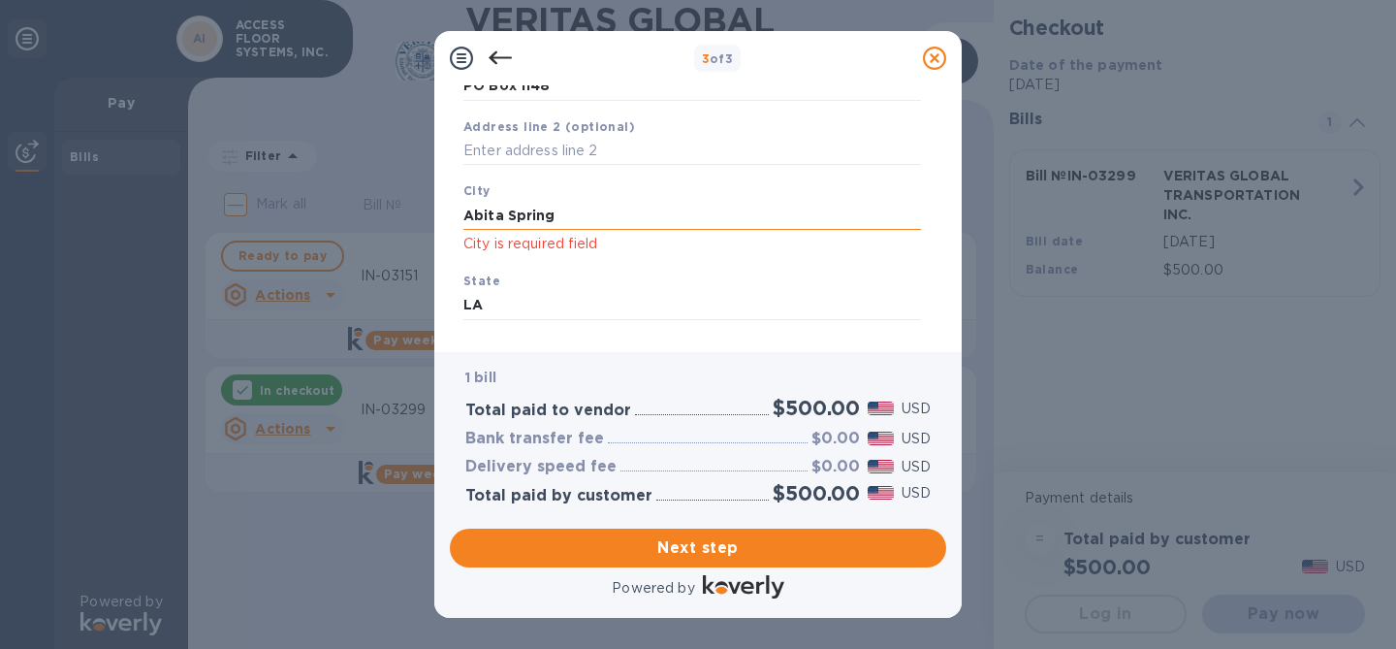
type input "[GEOGRAPHIC_DATA]"
click at [618, 308] on input "LA" at bounding box center [692, 305] width 458 height 29
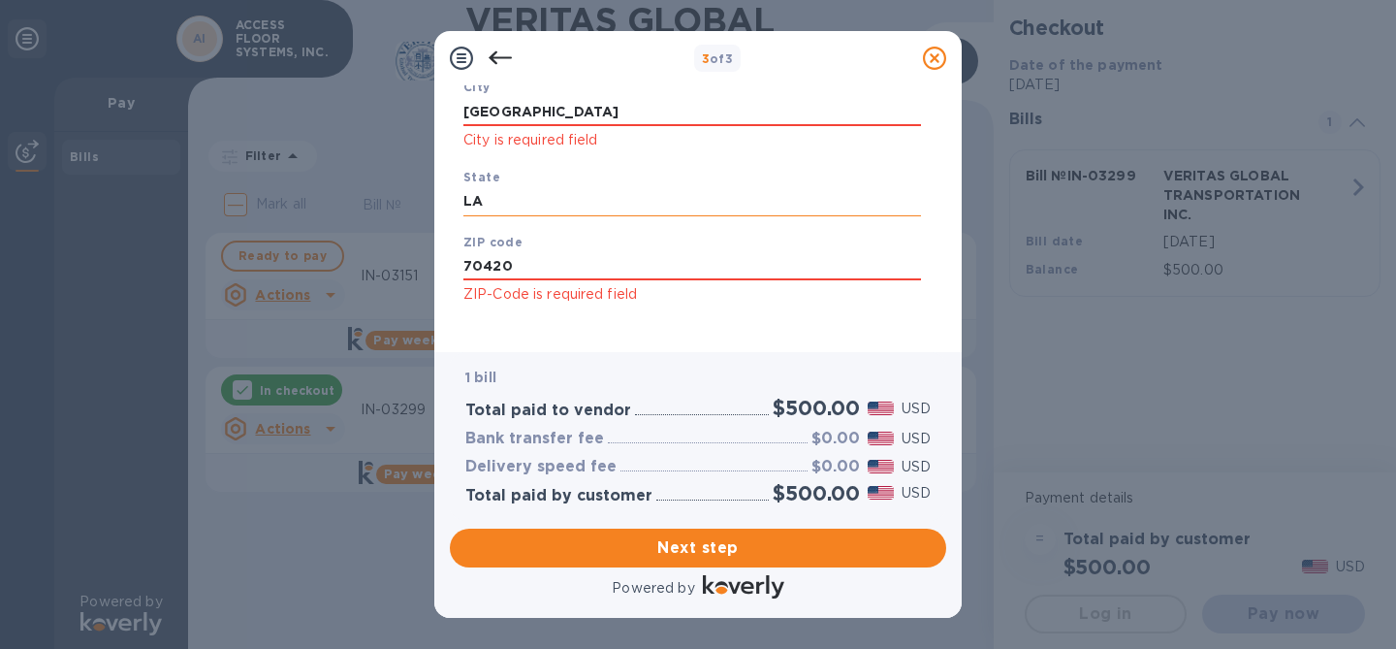
scroll to position [352, 0]
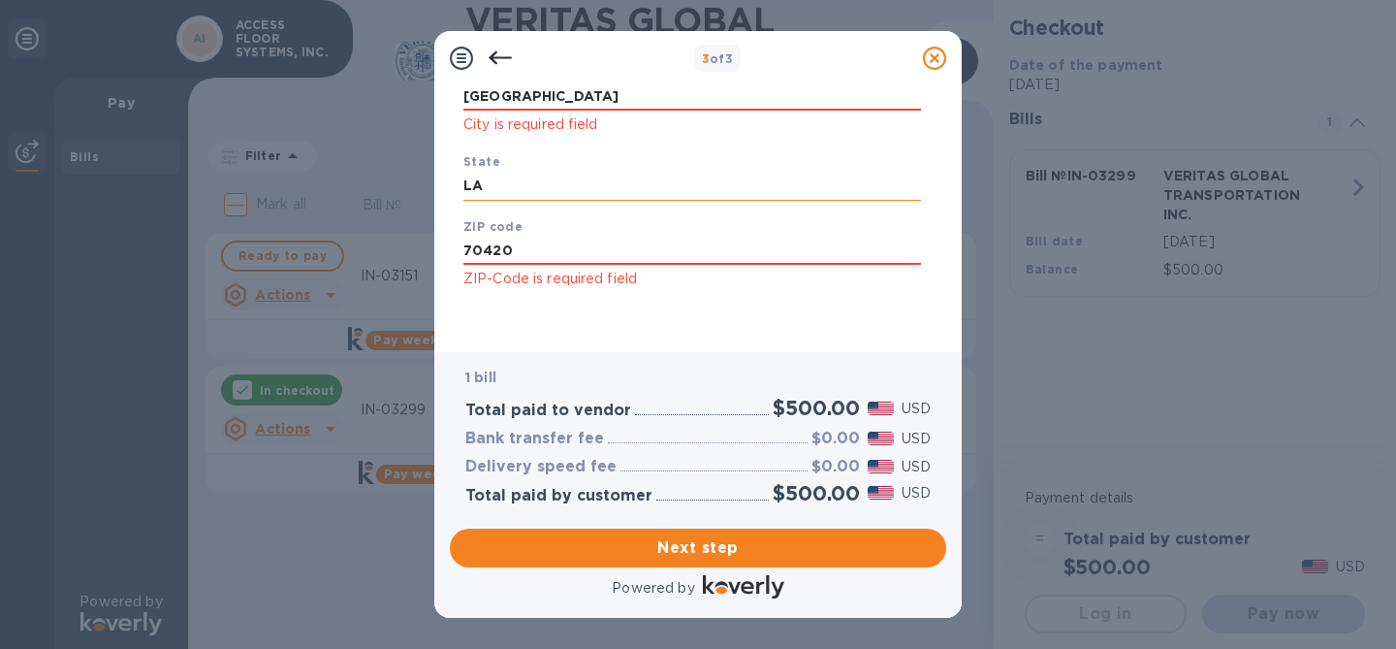
click at [618, 308] on div "Save" at bounding box center [692, 306] width 473 height 16
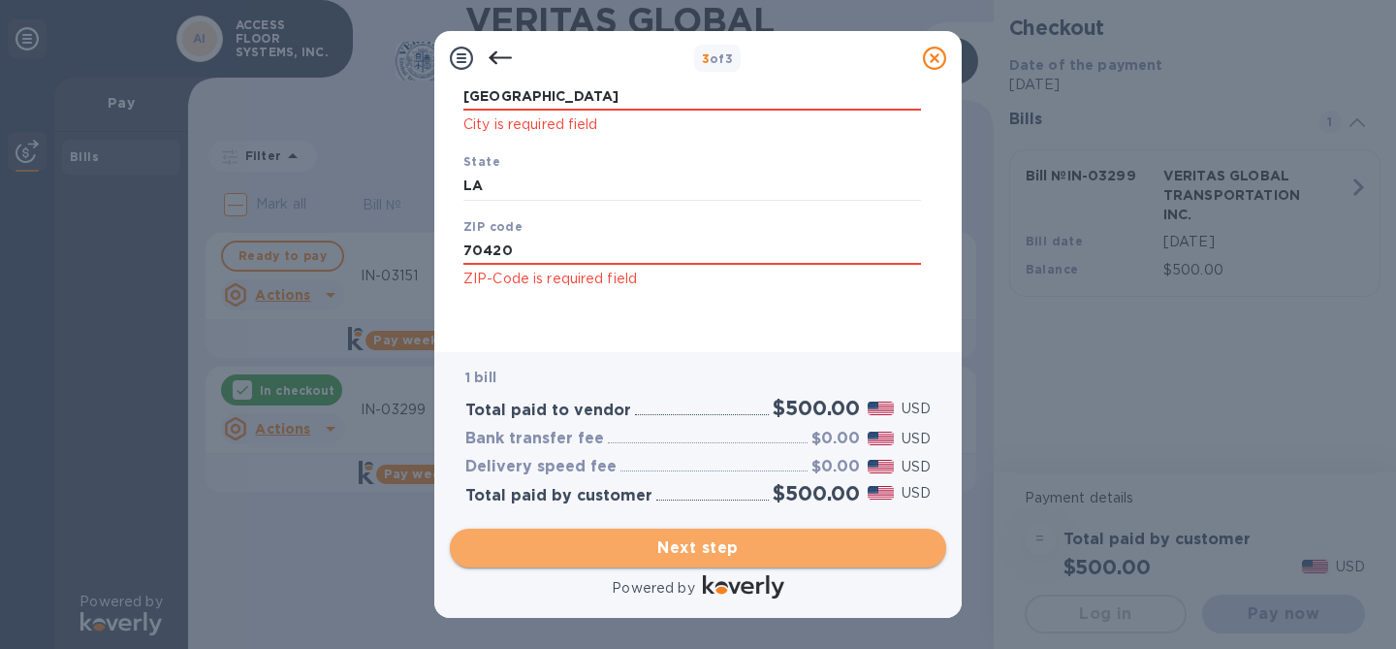
click at [650, 555] on span "Next step" at bounding box center [697, 547] width 465 height 23
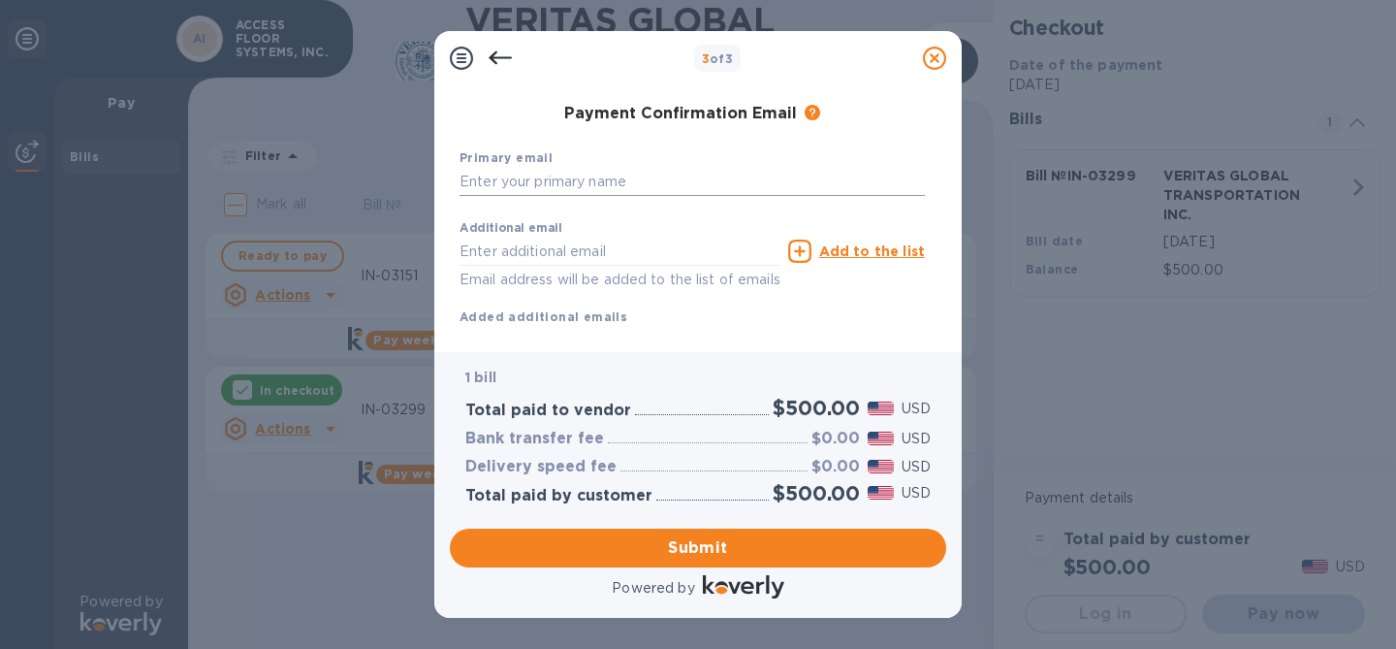
click at [592, 184] on input "text" at bounding box center [691, 182] width 465 height 29
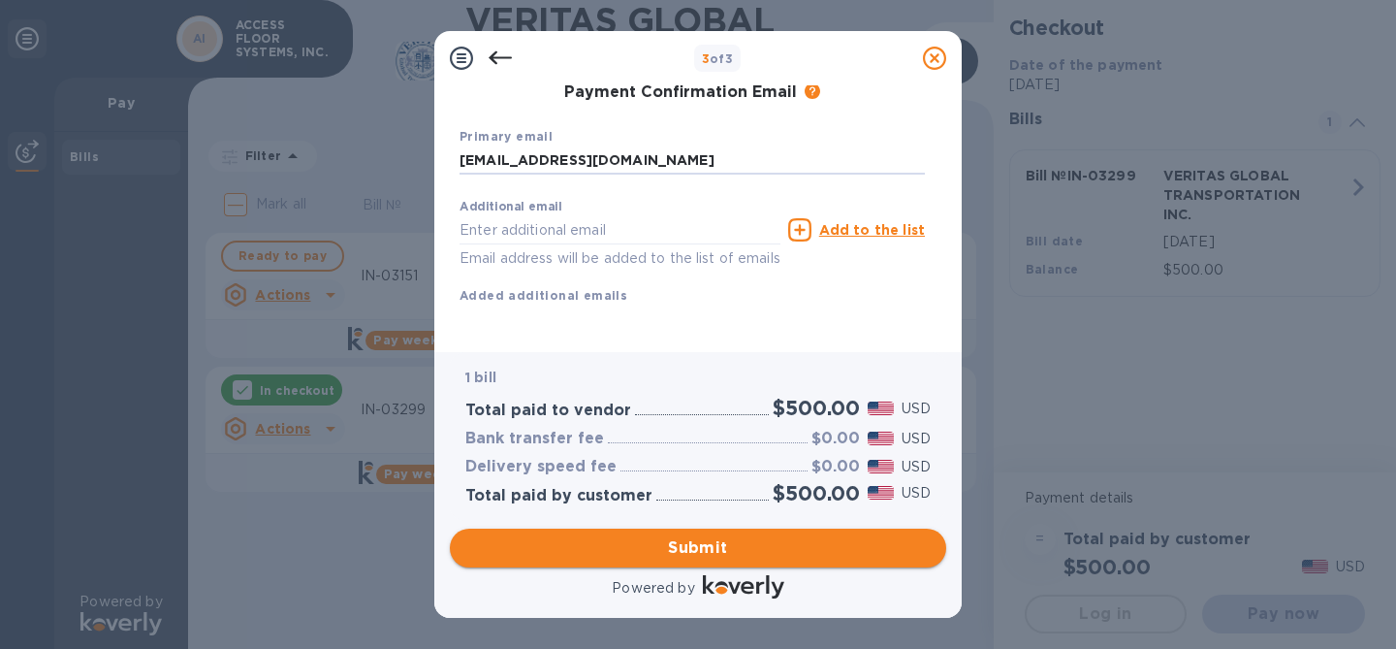
type input "[EMAIL_ADDRESS][DOMAIN_NAME]"
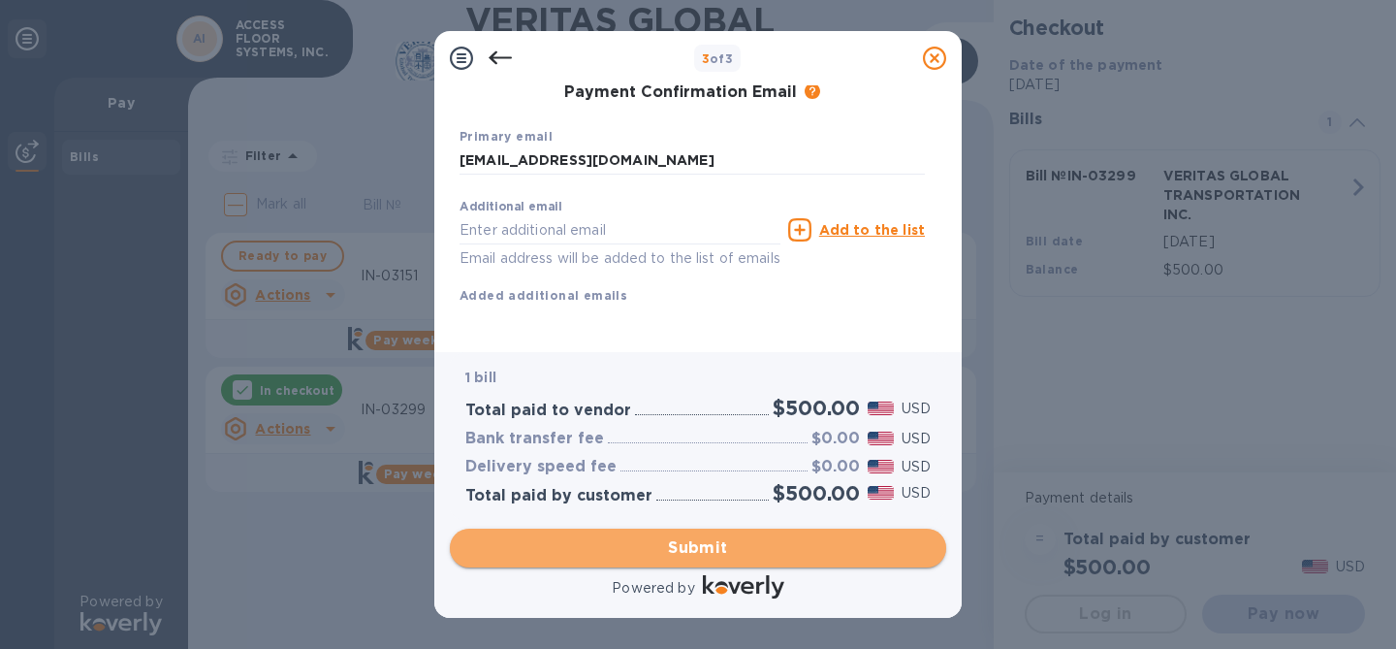
click at [621, 550] on span "Submit" at bounding box center [697, 547] width 465 height 23
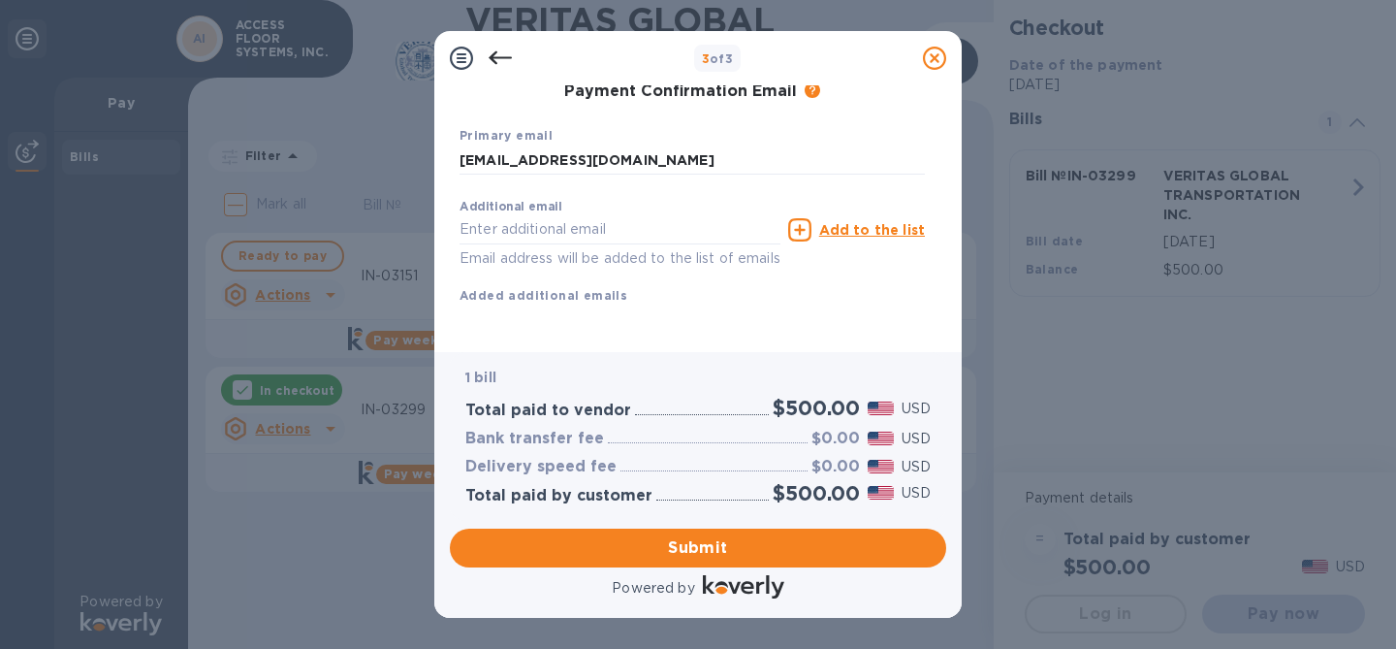
click at [683, 343] on div "Payment Contact Information First name First name is a required field Last name…" at bounding box center [697, 218] width 527 height 267
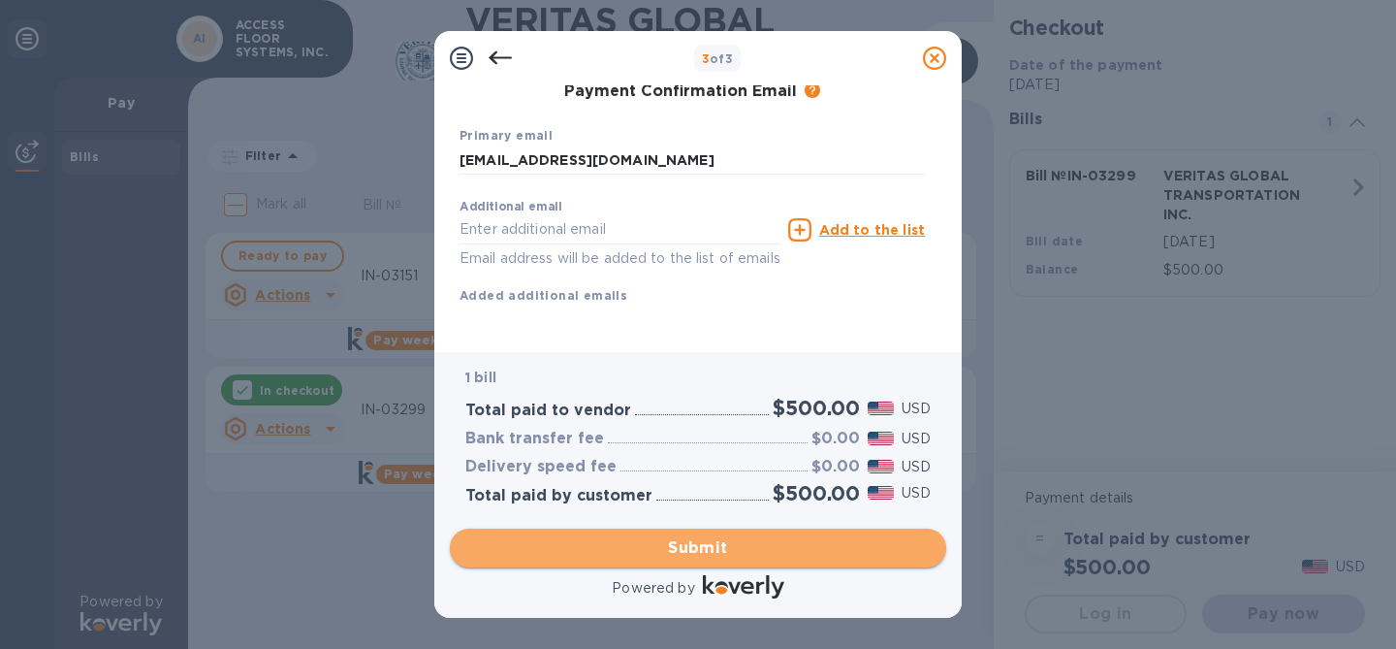
click at [685, 537] on span "Submit" at bounding box center [697, 547] width 465 height 23
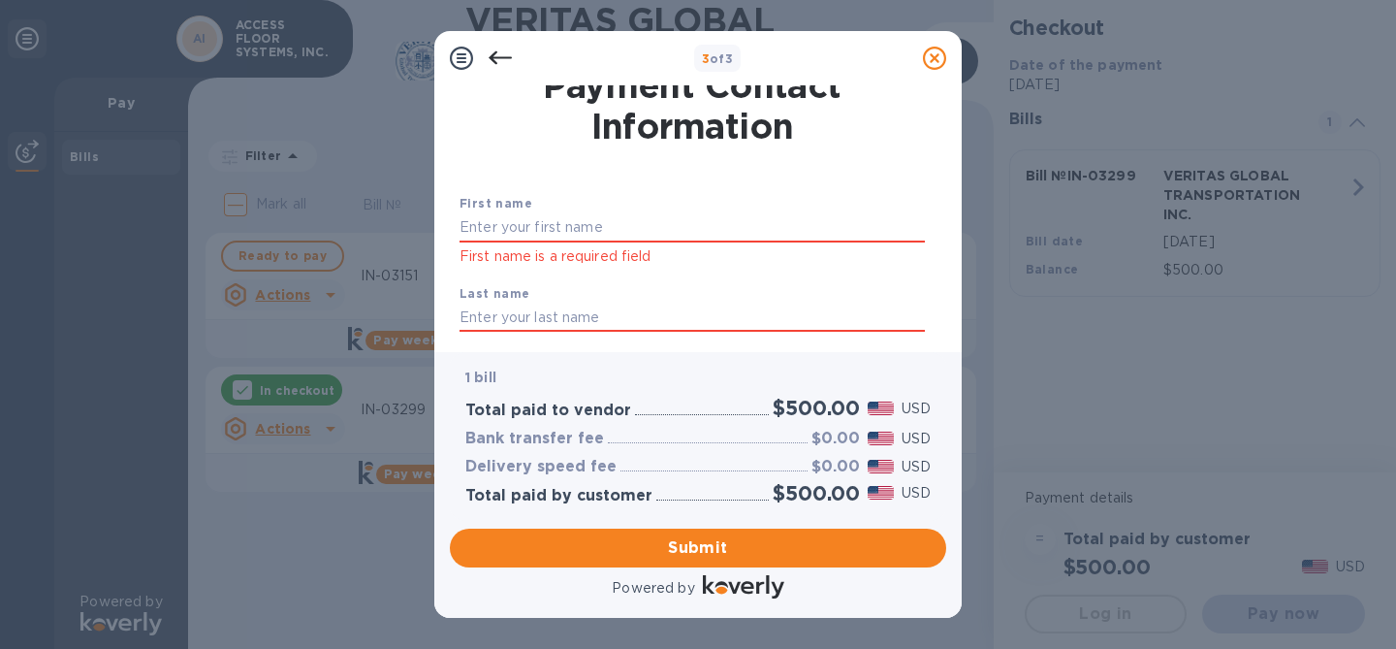
scroll to position [0, 0]
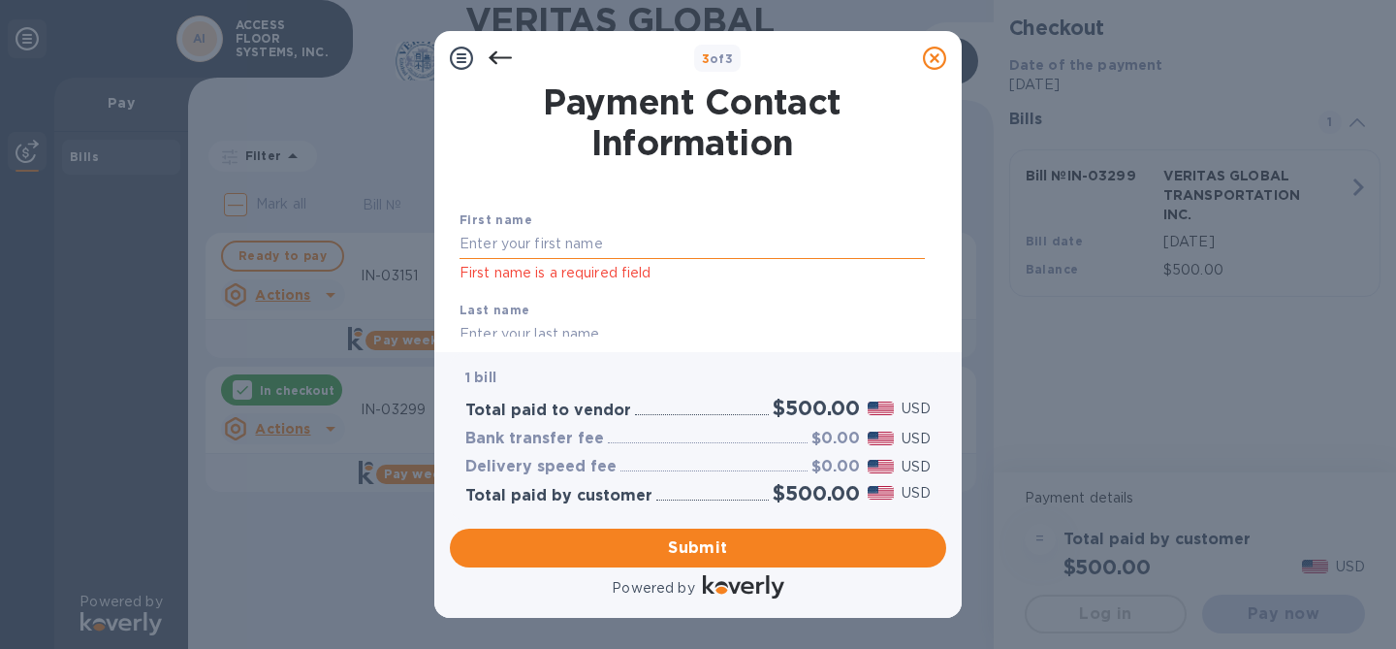
click at [624, 249] on input "text" at bounding box center [691, 244] width 465 height 29
type input "[PERSON_NAME]"
click at [633, 190] on div "First name [PERSON_NAME] First name is a required field Last name Last name is …" at bounding box center [692, 441] width 473 height 534
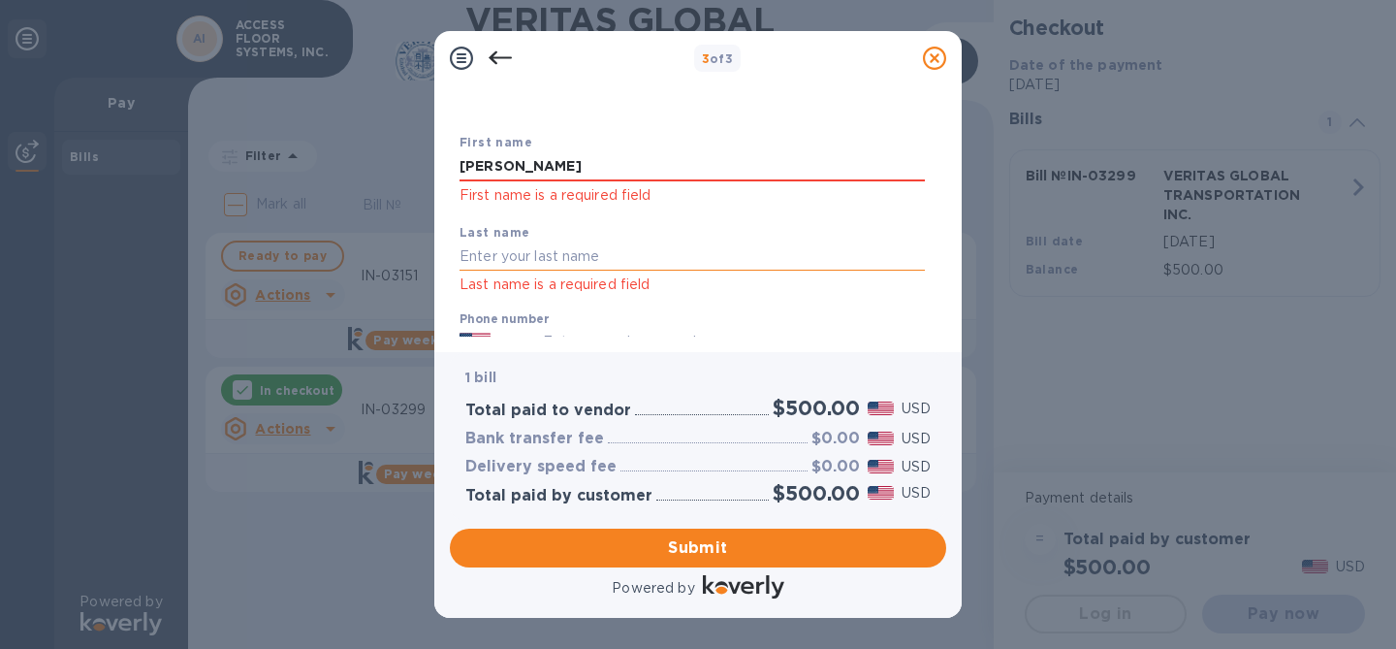
scroll to position [89, 0]
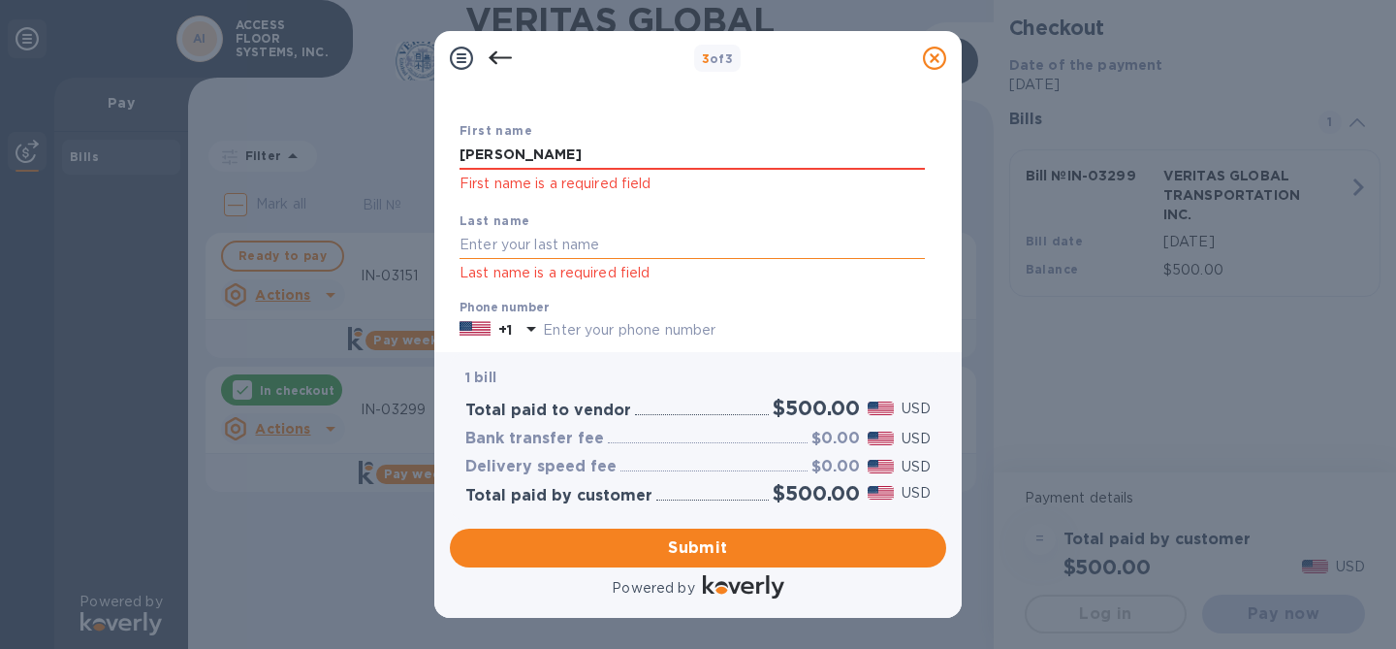
click at [591, 235] on input "text" at bounding box center [691, 245] width 465 height 29
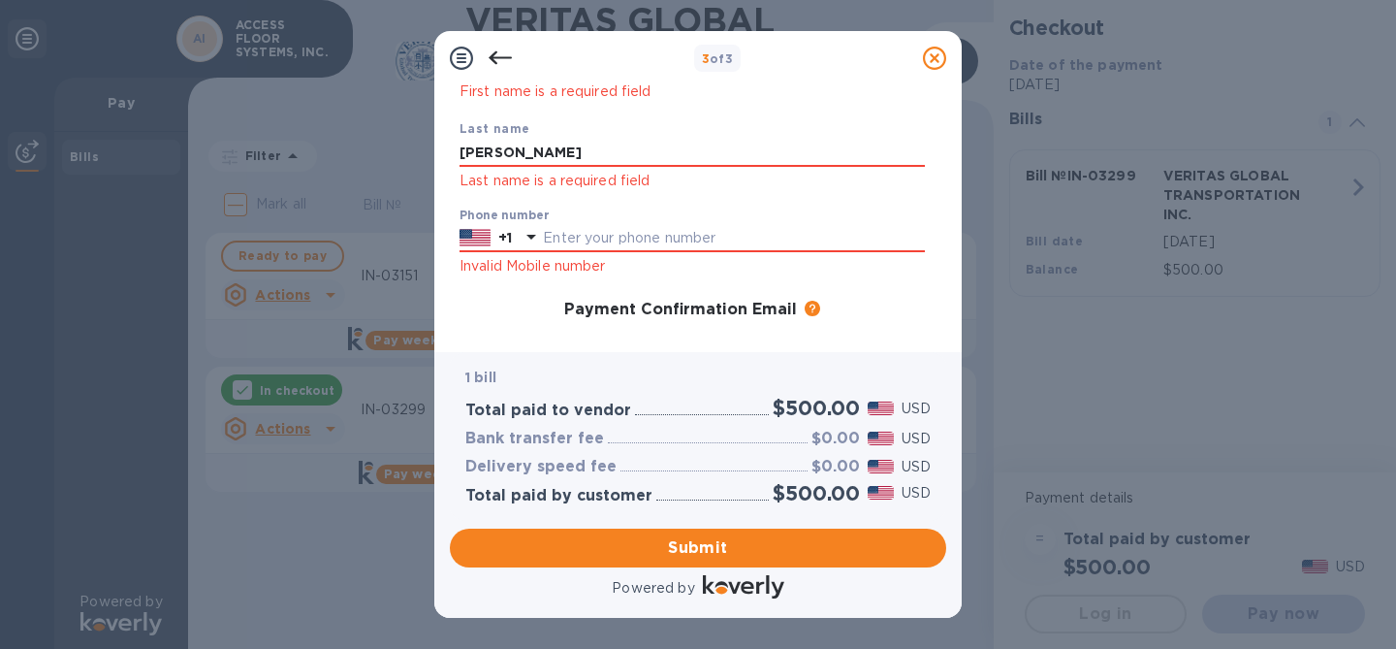
scroll to position [200, 0]
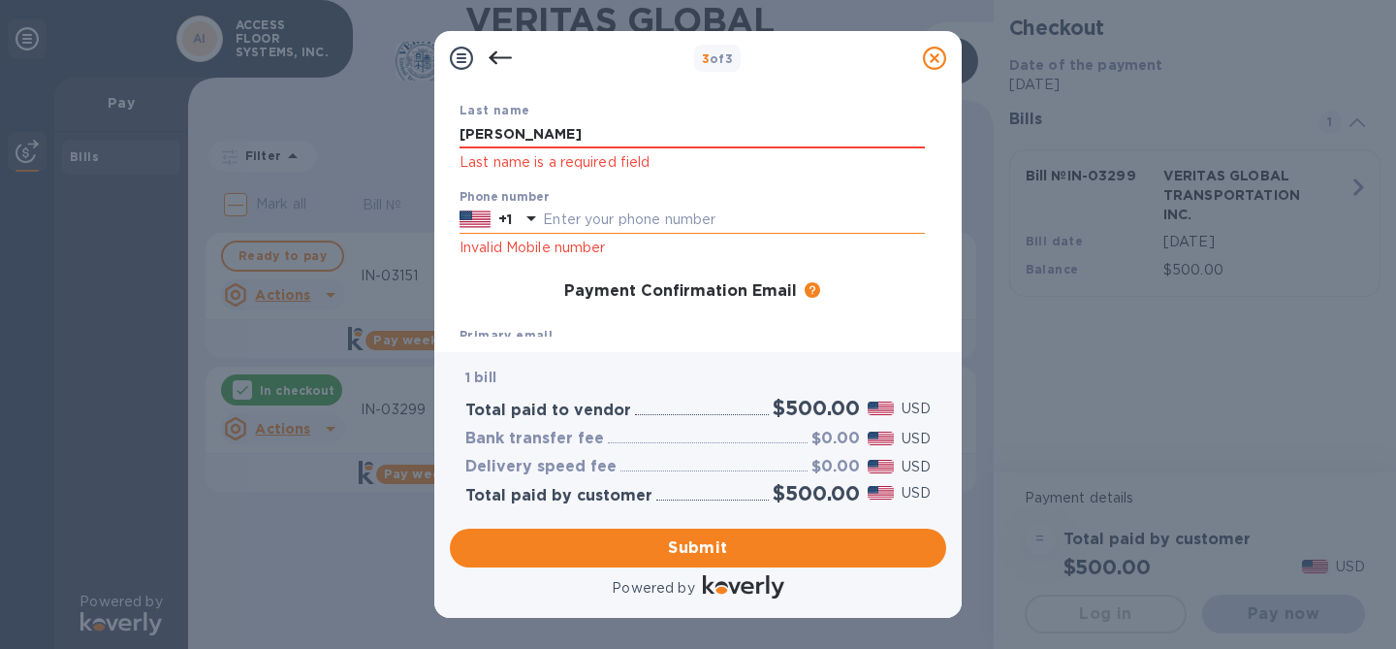
type input "[PERSON_NAME]"
click at [607, 210] on input "text" at bounding box center [734, 220] width 382 height 29
type input "9858980880"
click at [639, 542] on span "Submit" at bounding box center [697, 547] width 465 height 23
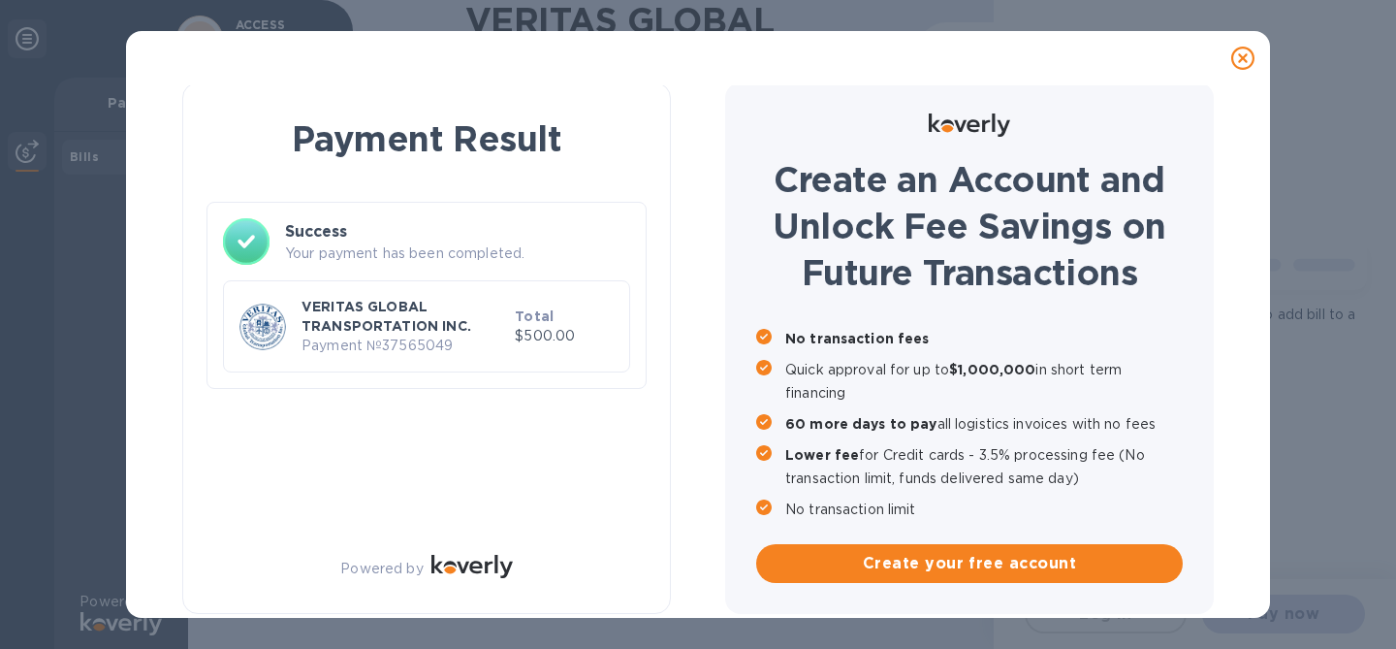
scroll to position [7, 0]
checkbox input "true"
